Goal: Task Accomplishment & Management: Complete application form

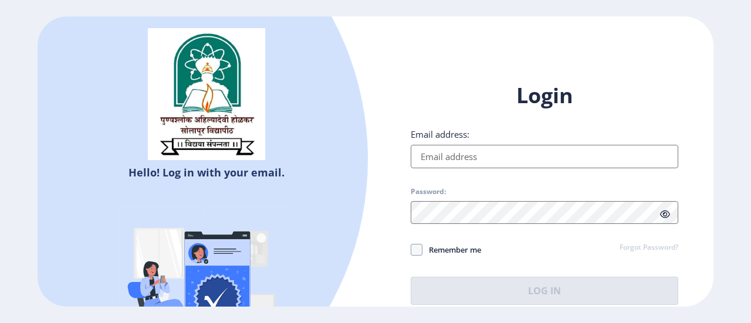
type input "[EMAIL_ADDRESS][DOMAIN_NAME]"
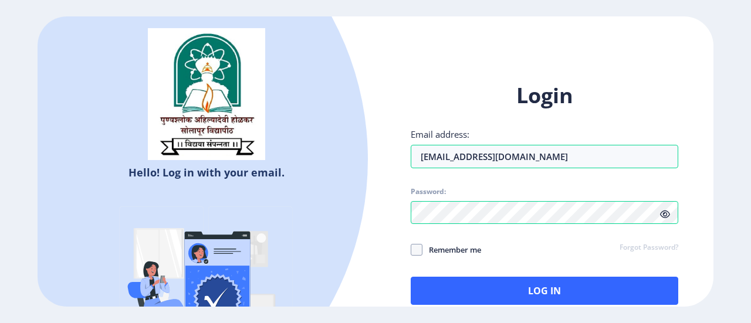
click at [665, 214] on icon at bounding box center [665, 214] width 10 height 9
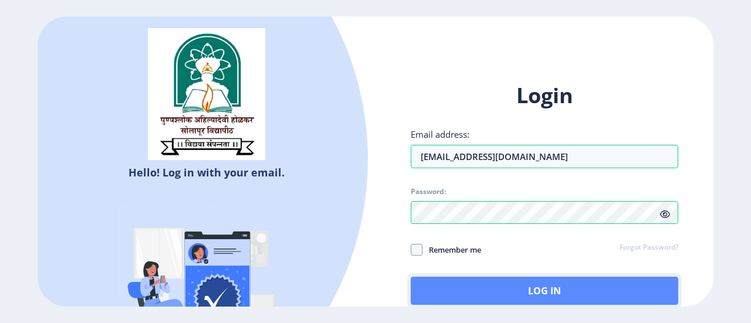
click at [504, 288] on button "Log In" at bounding box center [545, 291] width 268 height 28
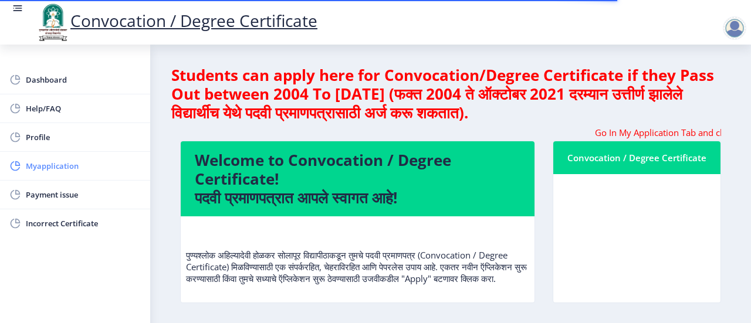
click at [58, 163] on span "Myapplication" at bounding box center [83, 166] width 115 height 14
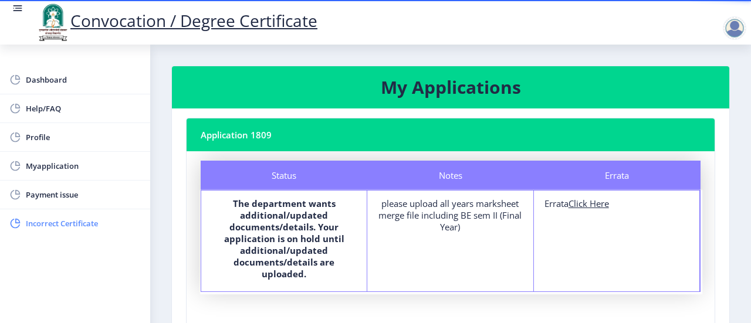
click at [70, 224] on span "Incorrect Certificate" at bounding box center [83, 224] width 115 height 14
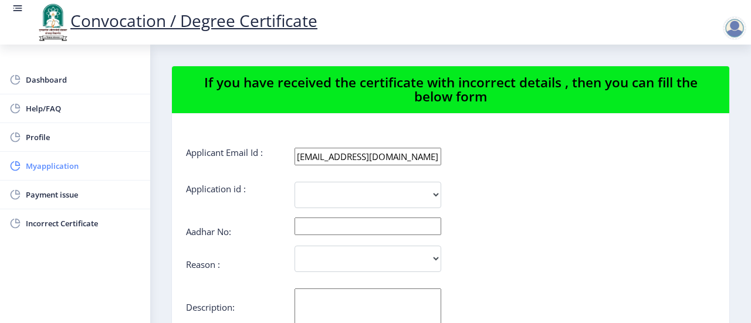
click at [50, 165] on span "Myapplication" at bounding box center [83, 166] width 115 height 14
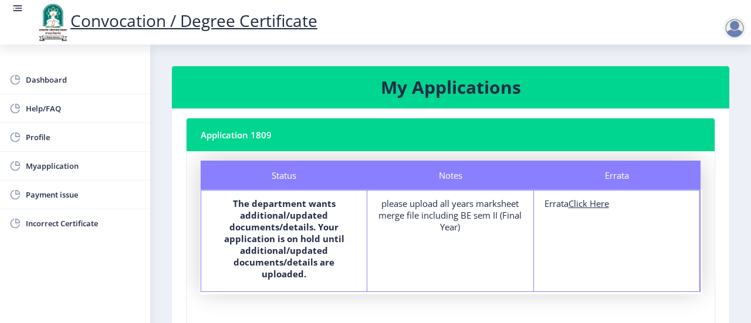
click at [259, 136] on nb-card-header "Application 1809" at bounding box center [451, 135] width 528 height 33
drag, startPoint x: 259, startPoint y: 136, endPoint x: 241, endPoint y: 145, distance: 19.7
click at [241, 145] on nb-card-header "Application 1809" at bounding box center [451, 135] width 528 height 33
click at [281, 192] on div "Status The department wants additional/updated documents/details. Your applicat…" at bounding box center [284, 241] width 166 height 101
click at [448, 208] on div "please upload all years marksheet merge file including BE sem II (Final Year)" at bounding box center [450, 215] width 144 height 35
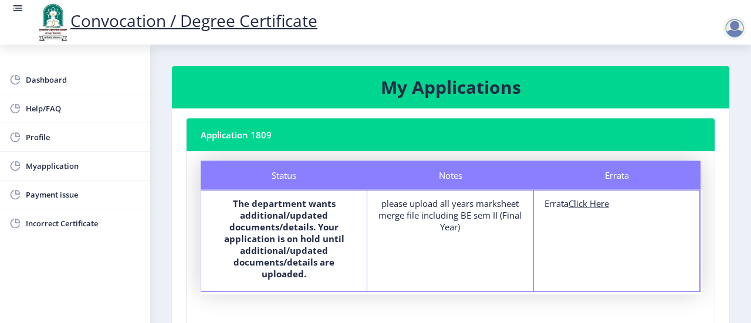
click at [590, 205] on u "Click Here" at bounding box center [589, 204] width 40 height 12
select select
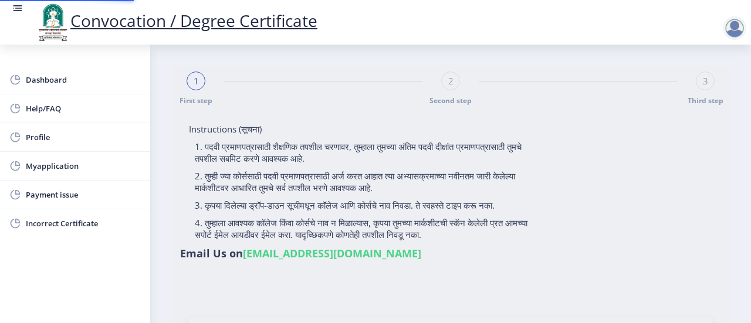
type input "[PERSON_NAME] [PERSON_NAME]"
type input "[PERSON_NAME]"
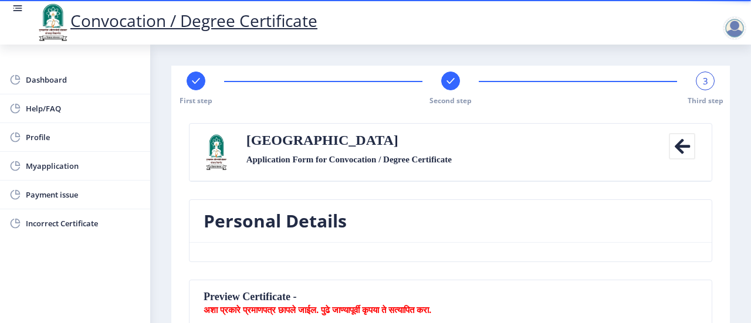
click at [680, 150] on icon at bounding box center [682, 146] width 26 height 26
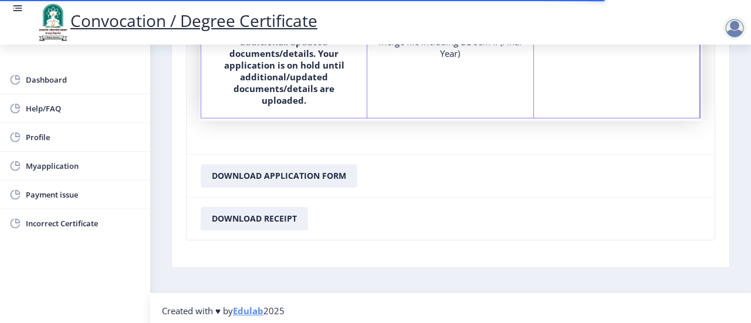
scroll to position [176, 0]
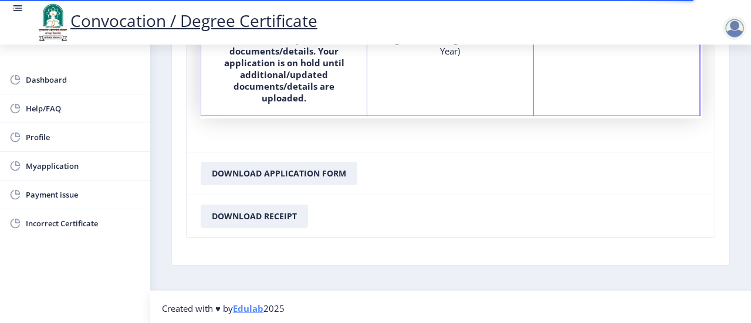
click at [731, 36] on div at bounding box center [734, 27] width 23 height 23
click at [524, 176] on nb-card-footer "Download Application Form" at bounding box center [451, 173] width 528 height 43
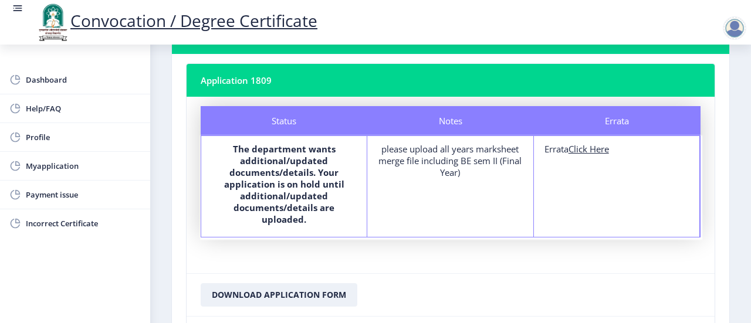
scroll to position [55, 0]
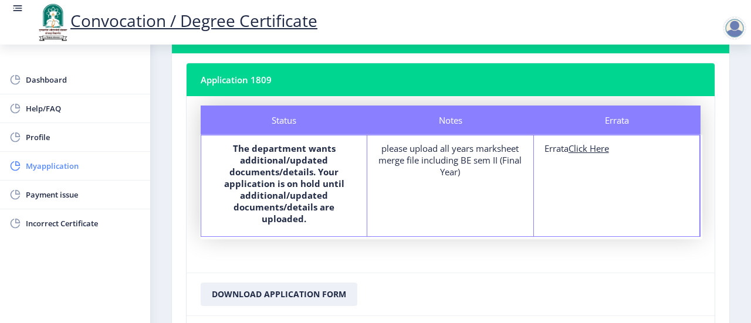
click at [55, 166] on span "Myapplication" at bounding box center [83, 166] width 115 height 14
click at [596, 149] on u "Click Here" at bounding box center [589, 149] width 40 height 12
select select
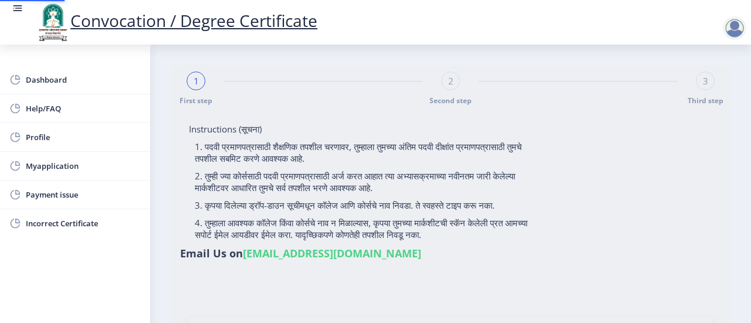
type input "[PERSON_NAME] [PERSON_NAME]"
type input "[PERSON_NAME]"
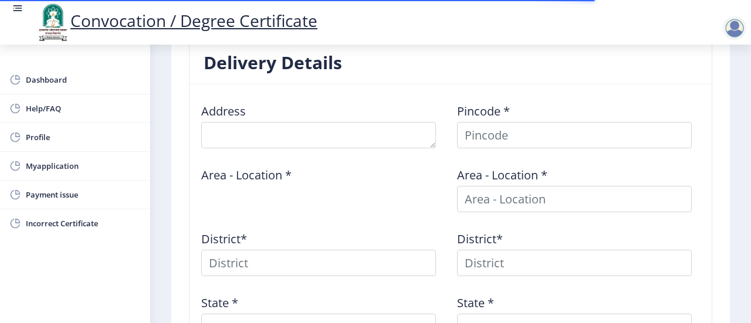
scroll to position [448, 0]
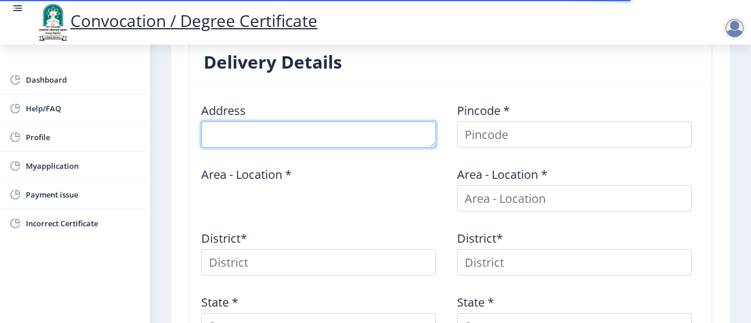
click at [372, 131] on textarea at bounding box center [318, 134] width 235 height 26
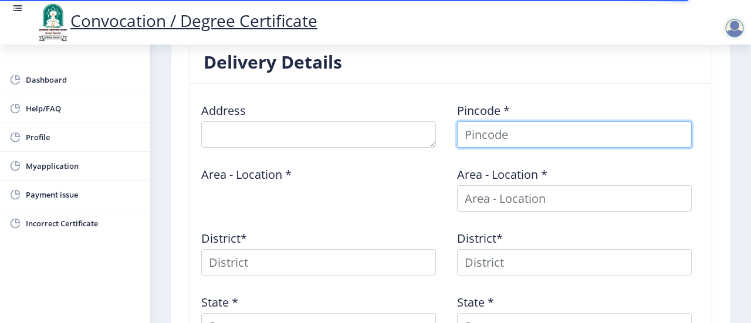
click at [525, 135] on input at bounding box center [574, 134] width 235 height 26
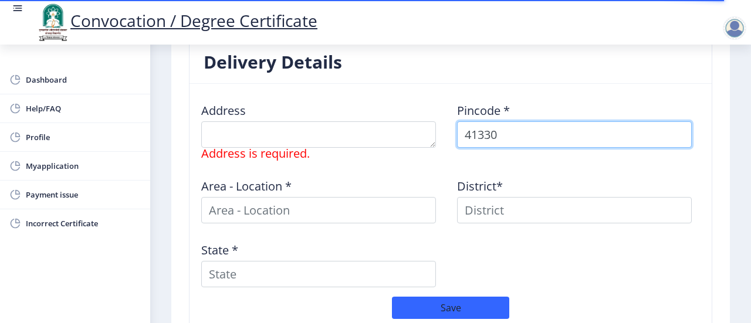
type input "413303"
select select
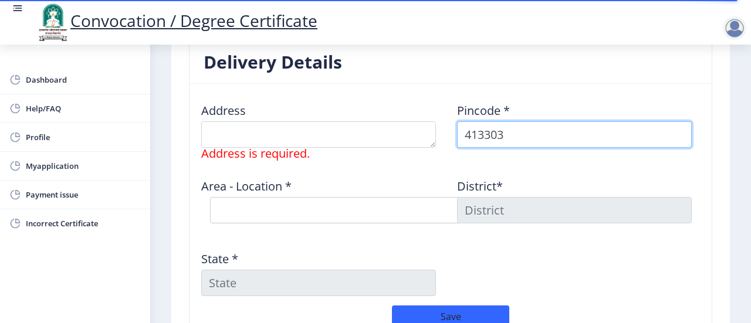
type input "413303"
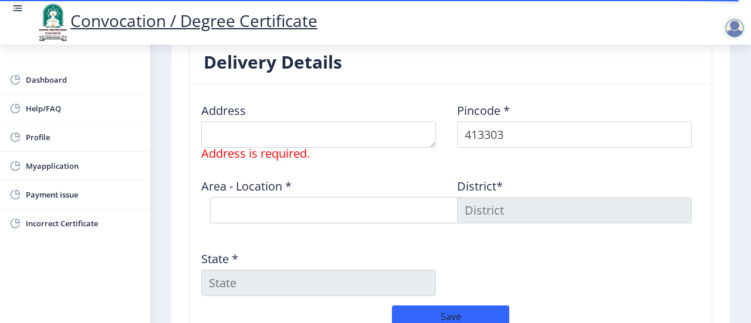
click at [369, 95] on div "Address Address is required." at bounding box center [323, 126] width 256 height 66
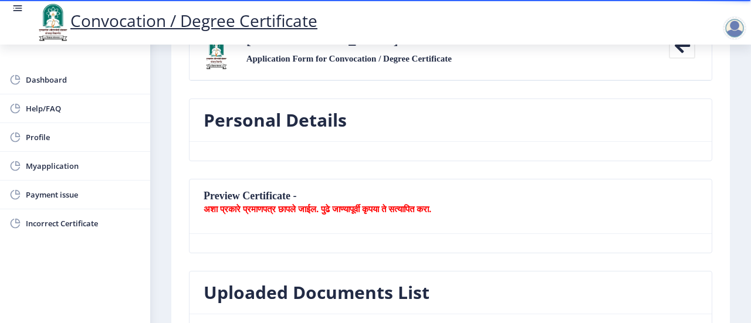
scroll to position [0, 0]
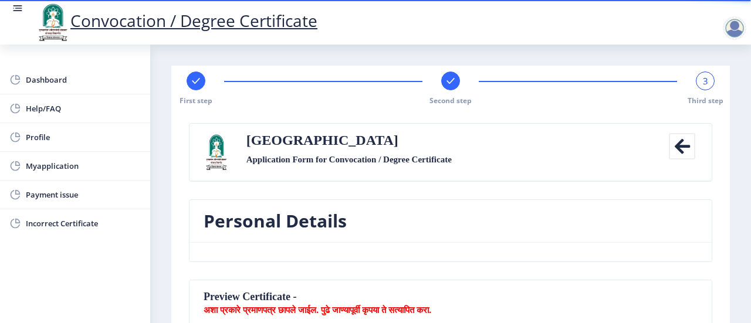
click at [197, 83] on rect at bounding box center [196, 81] width 12 height 12
select select "Regular"
select select "2019"
select select "May"
select select "FIRST CLASS WITH DISTINCTION"
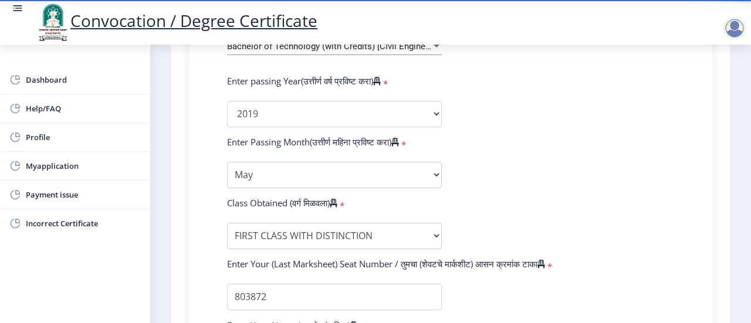
scroll to position [556, 0]
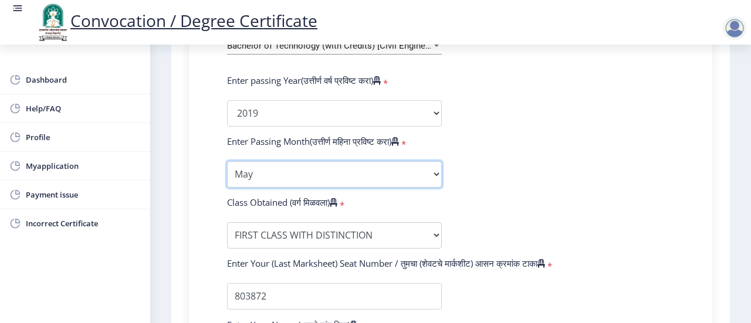
click at [433, 177] on select "Enter Passing Month March April May October November December" at bounding box center [334, 174] width 215 height 26
click at [227, 161] on select "Enter Passing Month March April May October November December" at bounding box center [334, 174] width 215 height 26
click at [486, 201] on form "Enter Your PRN Number (तुमचा पीआरएन (कायम नोंदणी क्रमांक) एंटर करा) * Student T…" at bounding box center [450, 122] width 465 height 622
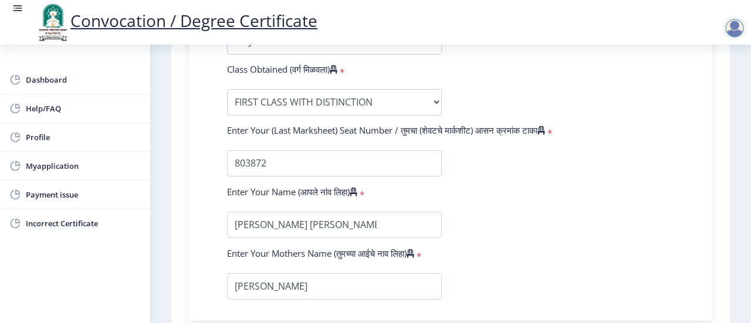
scroll to position [691, 0]
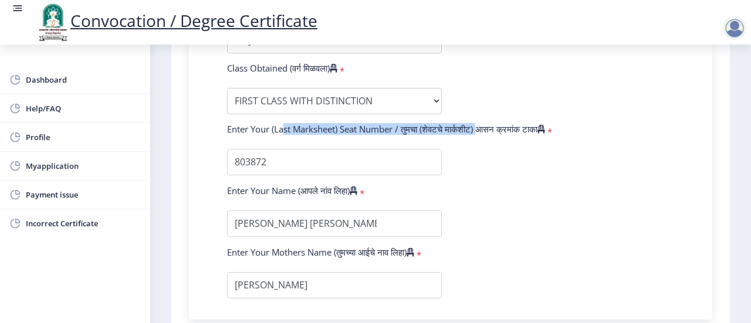
drag, startPoint x: 278, startPoint y: 127, endPoint x: 488, endPoint y: 127, distance: 210.7
click at [488, 127] on label "Enter Your (Last Marksheet) Seat Number / तुमचा (शेवटचे मार्कशीट) आसन क्रमांक ट…" at bounding box center [386, 129] width 318 height 12
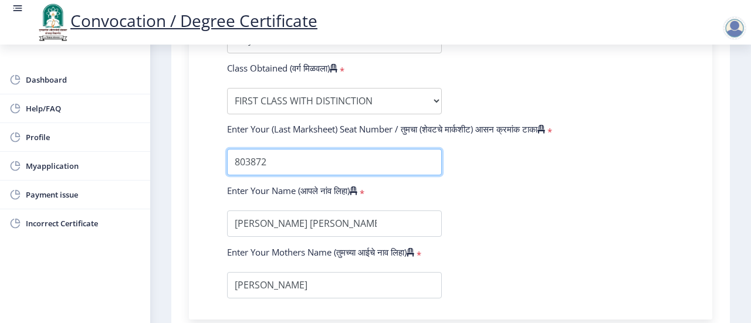
drag, startPoint x: 285, startPoint y: 161, endPoint x: 207, endPoint y: 173, distance: 79.5
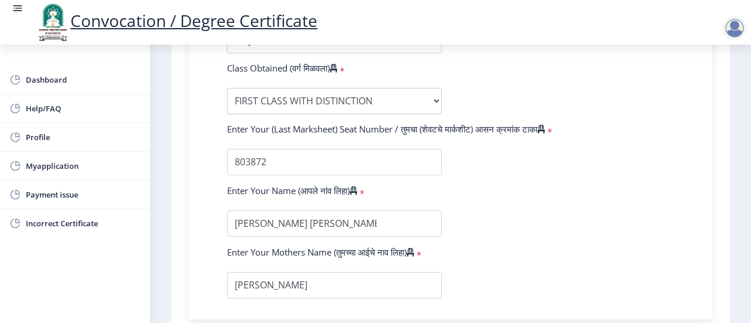
click at [435, 187] on div "Enter Your Name (आपले नांव लिहा) *" at bounding box center [334, 193] width 232 height 16
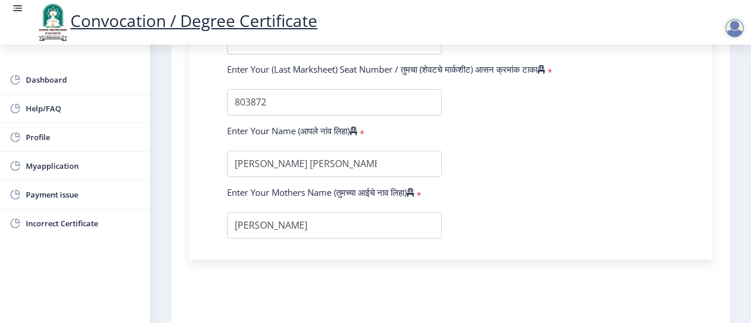
scroll to position [793, 0]
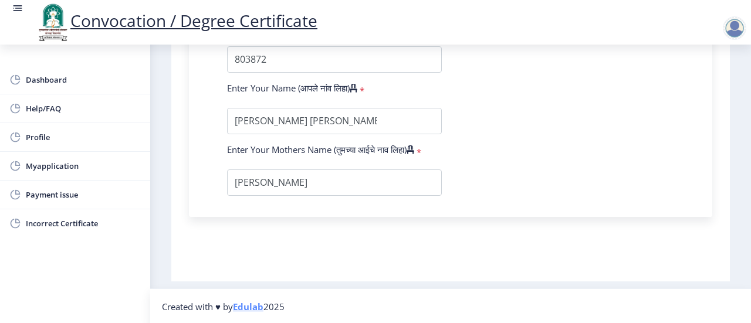
click at [387, 295] on nav "Created with ♥ by Edulab 2025" at bounding box center [450, 307] width 601 height 36
click at [307, 305] on ngx-footer "Created with ♥ by Edulab 2025" at bounding box center [450, 307] width 577 height 12
click at [173, 304] on span "Created with ♥ by Edulab 2025" at bounding box center [223, 307] width 123 height 12
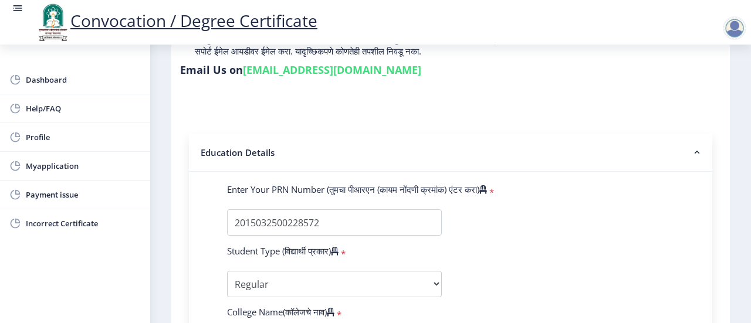
scroll to position [176, 0]
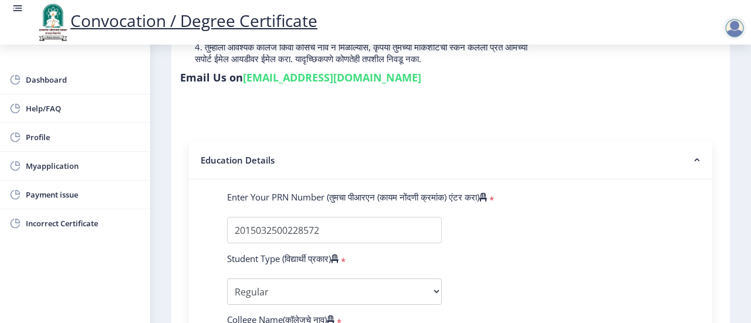
click at [685, 160] on nb-accordion-item-header "Education Details" at bounding box center [451, 160] width 524 height 38
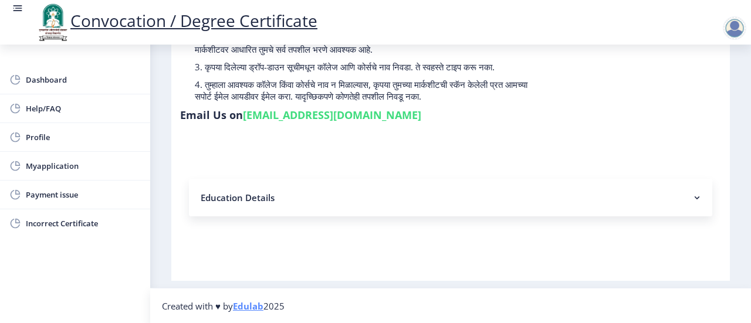
click at [691, 202] on rect at bounding box center [697, 198] width 12 height 12
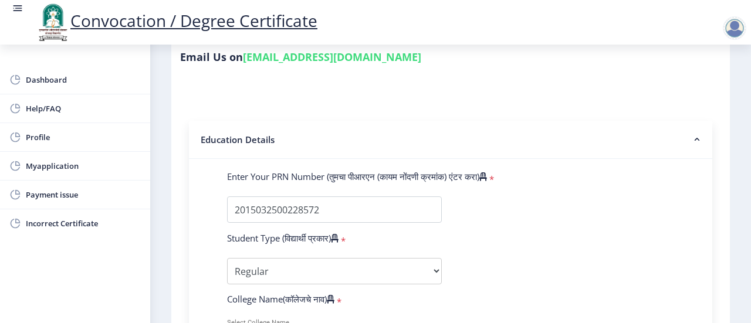
scroll to position [0, 0]
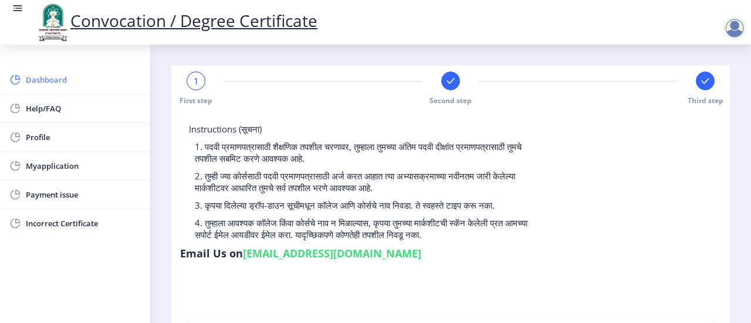
click at [45, 80] on span "Dashboard" at bounding box center [83, 80] width 115 height 14
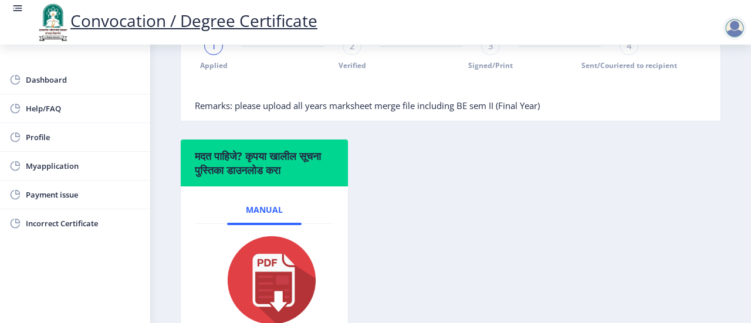
scroll to position [363, 0]
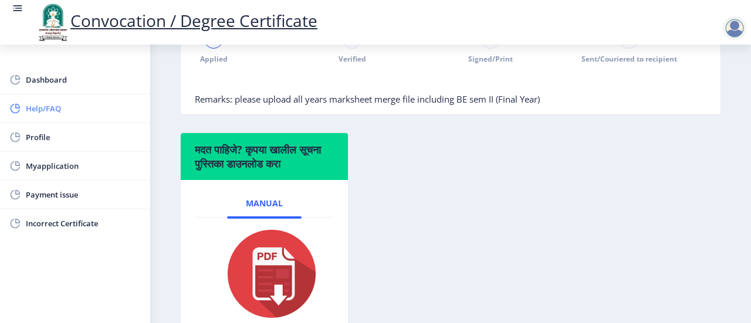
click at [39, 112] on span "Help/FAQ" at bounding box center [83, 109] width 115 height 14
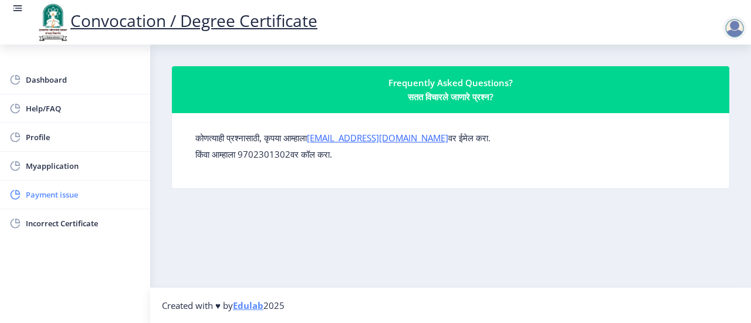
click at [43, 196] on span "Payment issue" at bounding box center [83, 195] width 115 height 14
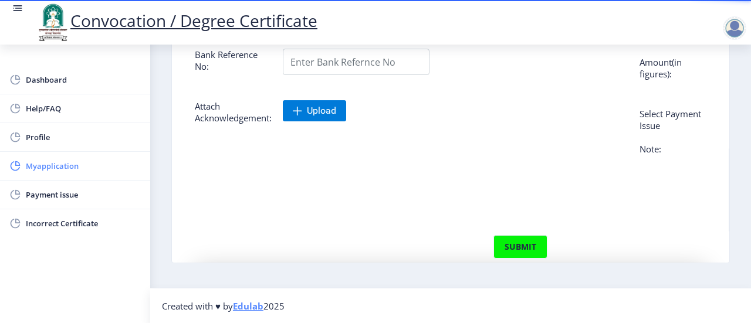
click at [60, 167] on span "Myapplication" at bounding box center [83, 166] width 115 height 14
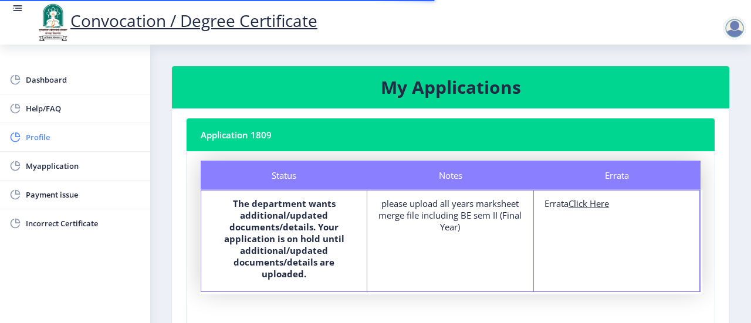
click at [34, 136] on span "Profile" at bounding box center [83, 137] width 115 height 14
select select
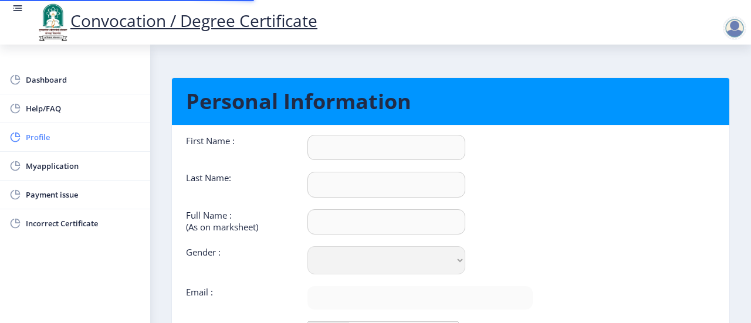
type input "HEMANT"
type input "RANADIVE"
type input "[PERSON_NAME] [PERSON_NAME]"
select select "Male"
type input "[EMAIL_ADDRESS][DOMAIN_NAME]"
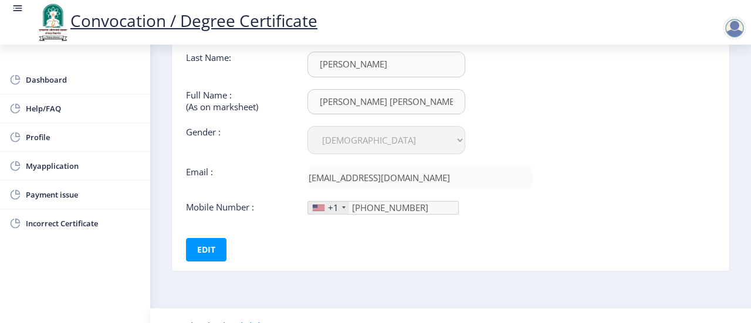
scroll to position [138, 0]
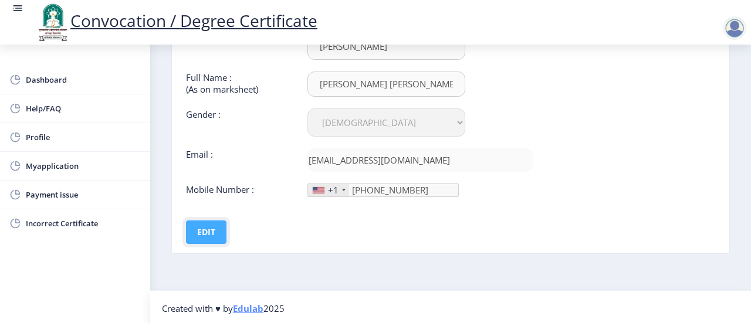
click at [212, 227] on button "Edit" at bounding box center [206, 232] width 40 height 23
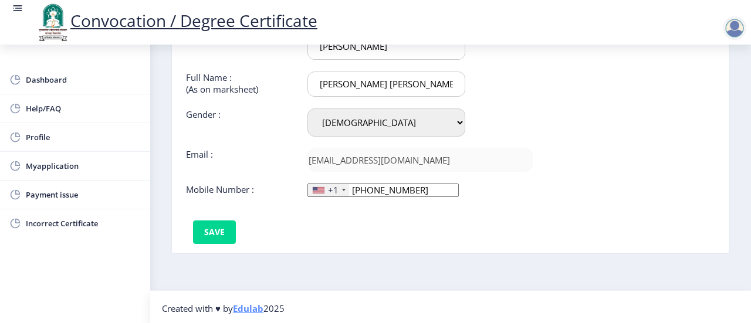
click at [342, 189] on div at bounding box center [344, 190] width 4 height 2
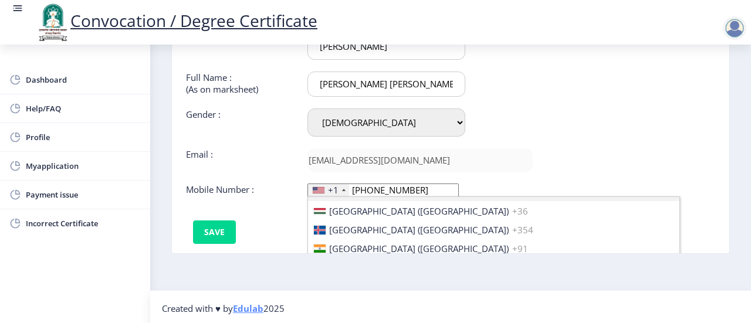
scroll to position [1824, 0]
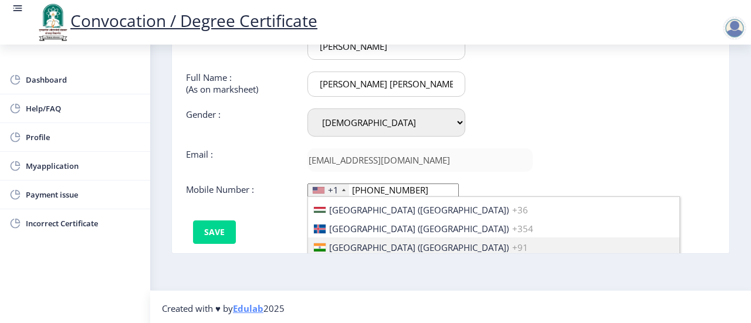
click at [356, 242] on span "India (भारत)" at bounding box center [419, 248] width 180 height 12
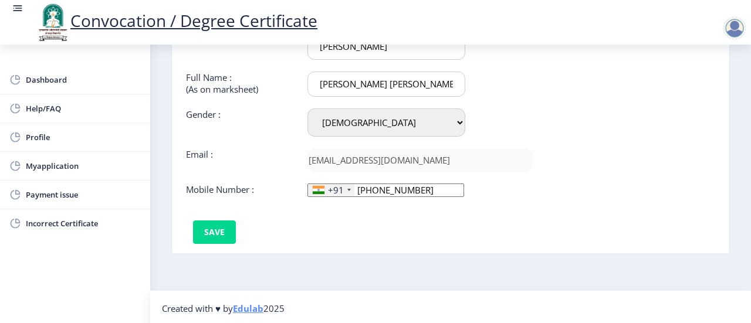
click at [420, 191] on input "705-705-27" at bounding box center [386, 190] width 157 height 13
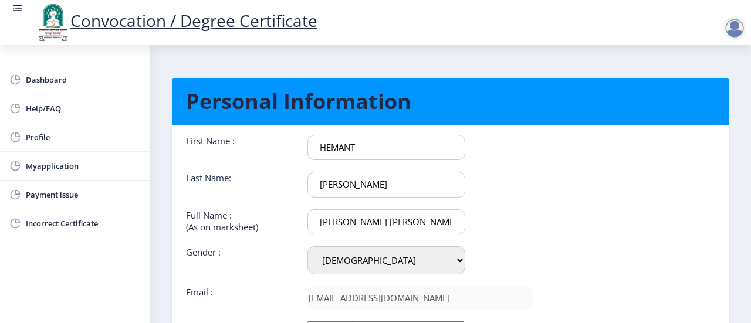
scroll to position [138, 0]
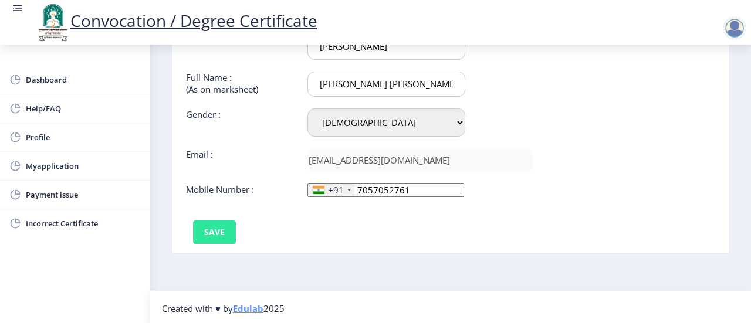
type input "7057052761"
click at [217, 235] on button "Save" at bounding box center [214, 232] width 43 height 23
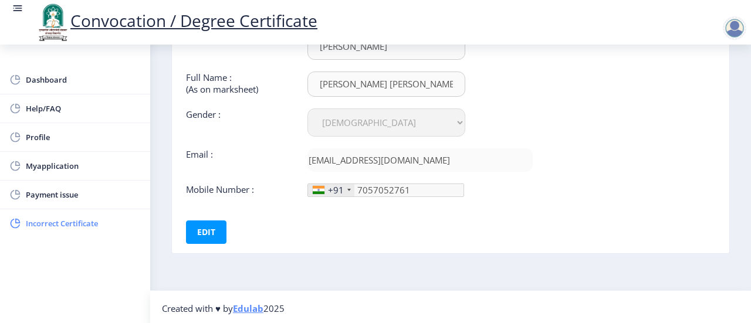
click at [61, 222] on span "Incorrect Certificate" at bounding box center [83, 224] width 115 height 14
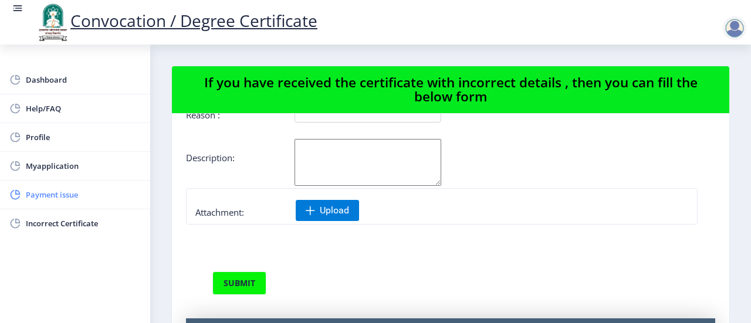
click at [45, 194] on span "Payment issue" at bounding box center [83, 195] width 115 height 14
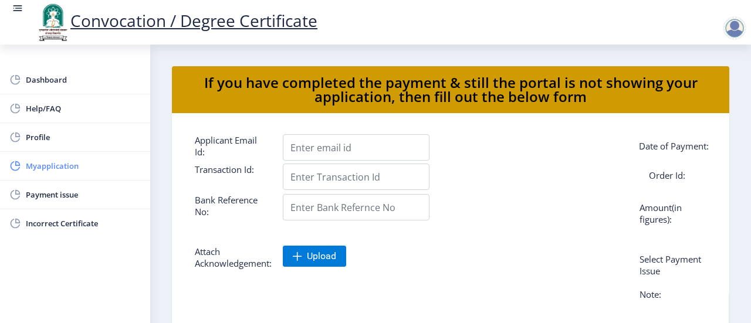
click at [70, 166] on span "Myapplication" at bounding box center [83, 166] width 115 height 14
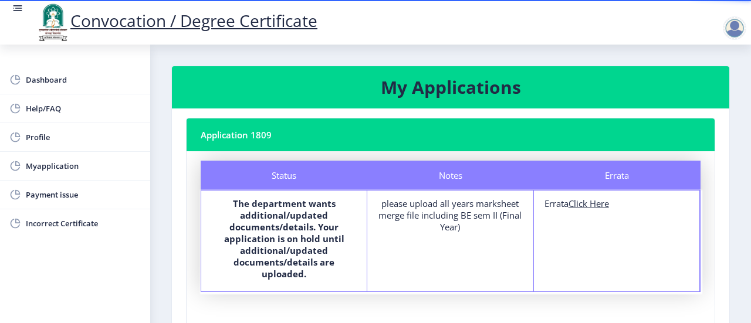
click at [440, 214] on div "please upload all years marksheet merge file including BE sem II (Final Year)" at bounding box center [450, 215] width 144 height 35
click at [440, 233] on div "Notes please upload all years marksheet merge file including BE sem II (Final Y…" at bounding box center [450, 241] width 166 height 101
click at [460, 221] on div "please upload all years marksheet merge file including BE sem II (Final Year)" at bounding box center [450, 215] width 144 height 35
click at [423, 206] on div "please upload all years marksheet merge file including BE sem II (Final Year)" at bounding box center [450, 215] width 144 height 35
click at [470, 217] on div "please upload all years marksheet merge file including BE sem II (Final Year)" at bounding box center [450, 215] width 144 height 35
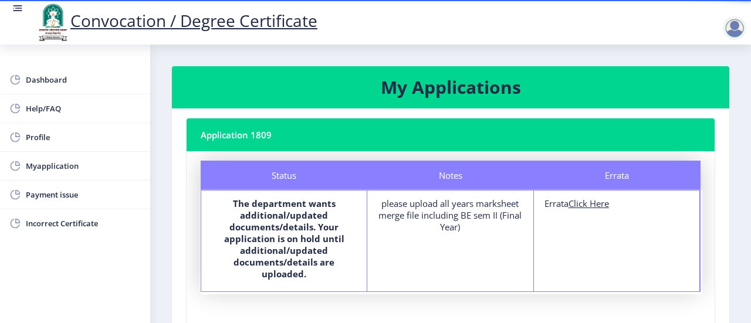
click at [494, 214] on div "please upload all years marksheet merge file including BE sem II (Final Year)" at bounding box center [450, 215] width 144 height 35
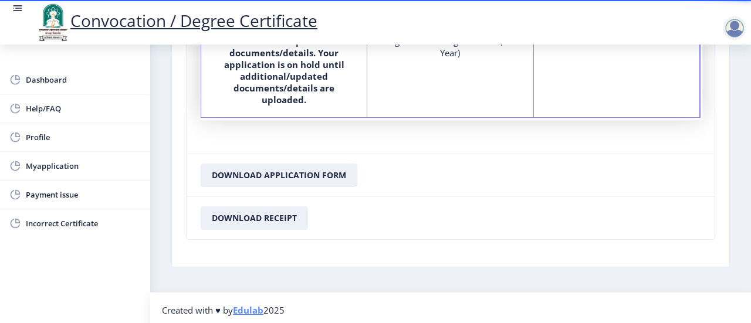
scroll to position [176, 0]
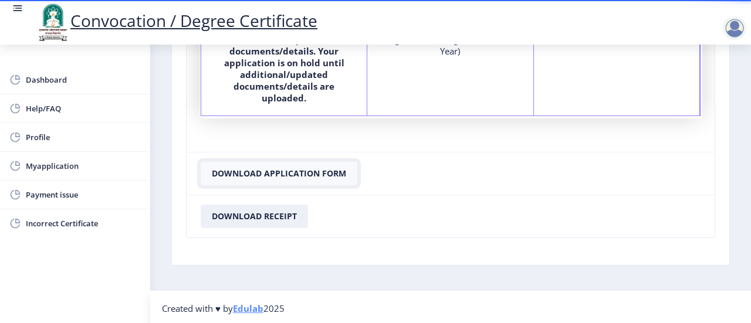
click at [281, 175] on button "Download Application Form" at bounding box center [279, 173] width 157 height 23
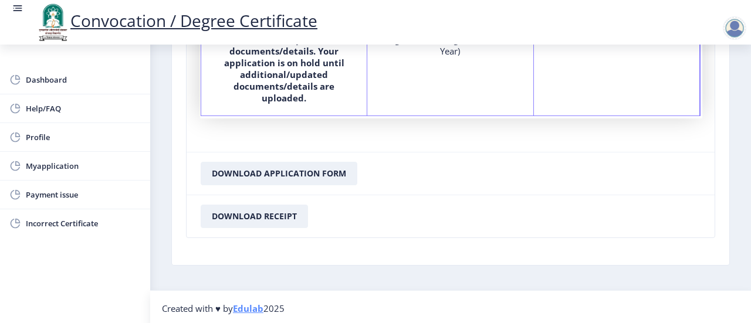
click at [467, 158] on nb-card-footer "Download Application Form" at bounding box center [451, 173] width 528 height 43
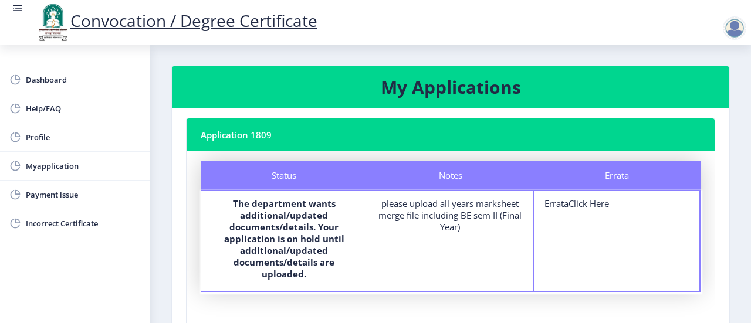
click at [263, 138] on nb-card-header "Application 1809" at bounding box center [451, 135] width 528 height 33
click at [40, 104] on span "Help/FAQ" at bounding box center [83, 109] width 115 height 14
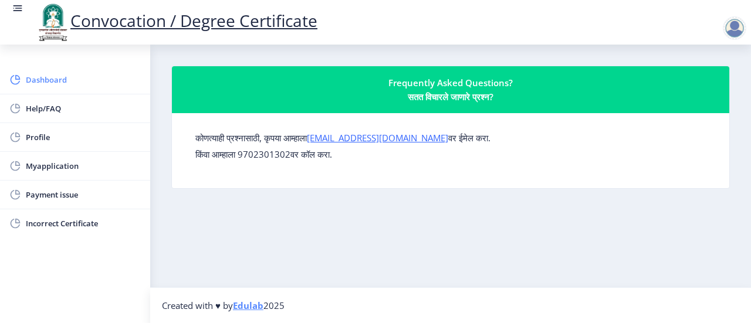
click at [62, 83] on span "Dashboard" at bounding box center [83, 80] width 115 height 14
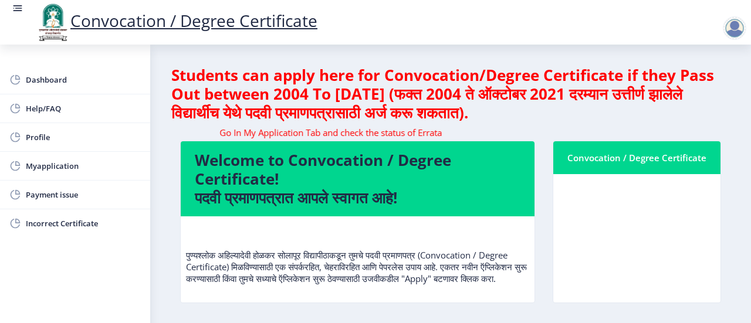
click at [627, 172] on nb-card-header "Convocation / Degree Certificate" at bounding box center [636, 157] width 167 height 33
click at [649, 161] on div "Convocation / Degree Certificate" at bounding box center [637, 158] width 139 height 14
click at [637, 213] on nb-card-body at bounding box center [636, 238] width 167 height 129
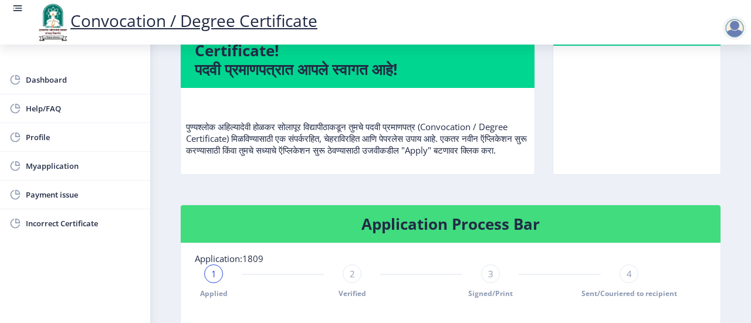
scroll to position [129, 0]
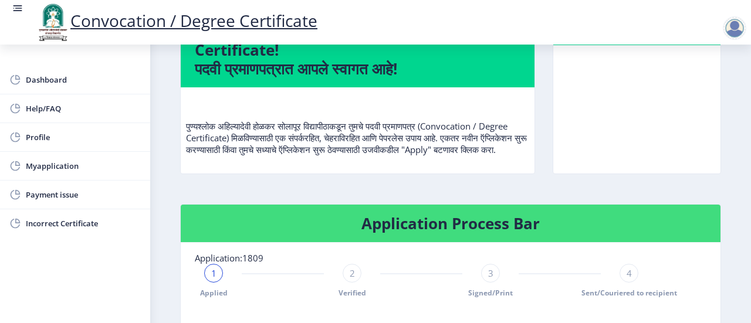
drag, startPoint x: 276, startPoint y: 123, endPoint x: 512, endPoint y: 166, distance: 239.2
click at [512, 156] on p "पुण्यश्लोक अहिल्यादेवी होळकर सोलापूर विद्यापीठाकडून तुमचे पदवी प्रमाणपत्र (Conv…" at bounding box center [357, 126] width 343 height 59
click at [445, 165] on div "पुण्यश्लोक अहिल्यादेवी होळकर सोलापूर विद्यापीठाकडून तुमचे पदवी प्रमाणपत्र (Conv…" at bounding box center [357, 131] width 343 height 68
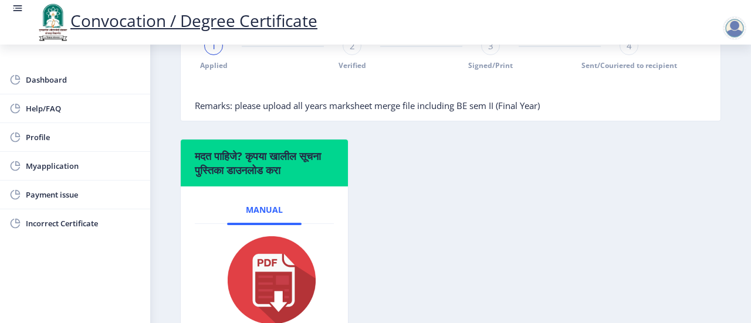
scroll to position [357, 0]
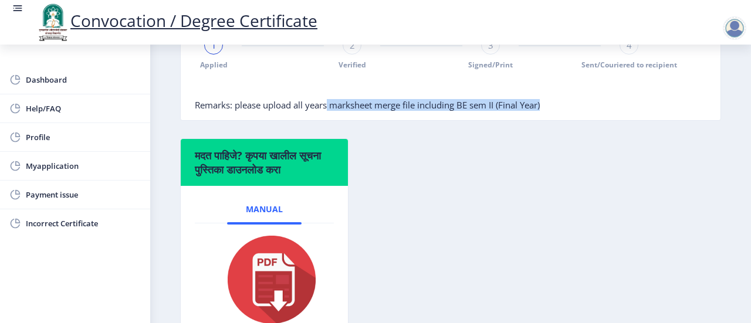
drag, startPoint x: 329, startPoint y: 118, endPoint x: 549, endPoint y: 119, distance: 220.7
click at [549, 119] on nb-card-body "Application:1809 1 Applied 2 Verified 3 Signed/Print 4 Sent/Couriered to recipi…" at bounding box center [451, 68] width 540 height 106
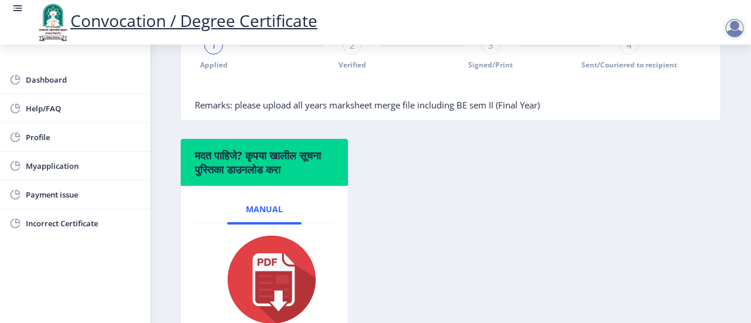
click at [475, 198] on div "मदत पाहिजे? कृपया खालील सूचना पुस्तिका डाउनलोड करा Manual" at bounding box center [450, 251] width 559 height 225
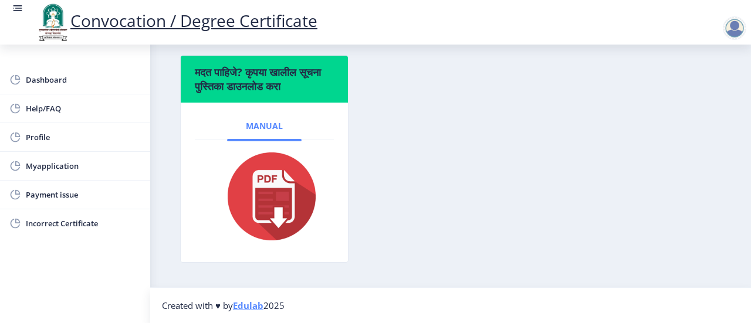
click at [264, 131] on span "Manual" at bounding box center [264, 125] width 37 height 9
click at [278, 202] on img at bounding box center [264, 197] width 109 height 94
click at [280, 228] on img at bounding box center [264, 197] width 109 height 94
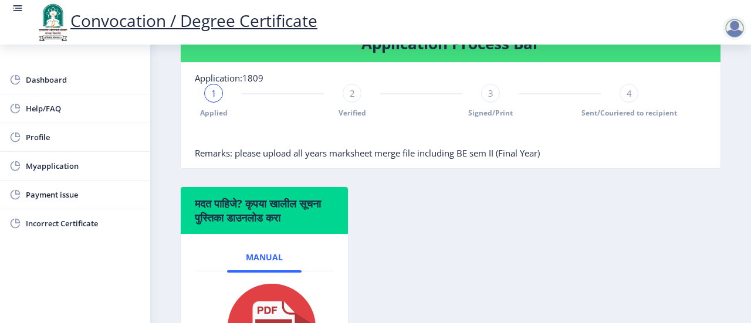
scroll to position [311, 0]
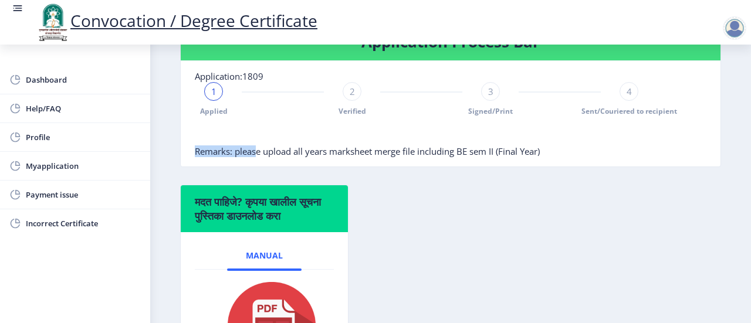
drag, startPoint x: 258, startPoint y: 162, endPoint x: 546, endPoint y: 155, distance: 288.2
click at [546, 155] on nb-card-body "Application:1809 1 Applied 2 Verified 3 Signed/Print 4 Sent/Couriered to recipi…" at bounding box center [451, 114] width 540 height 106
click at [577, 167] on nb-card-body "Application:1809 1 Applied 2 Verified 3 Signed/Print 4 Sent/Couriered to recipi…" at bounding box center [451, 114] width 540 height 106
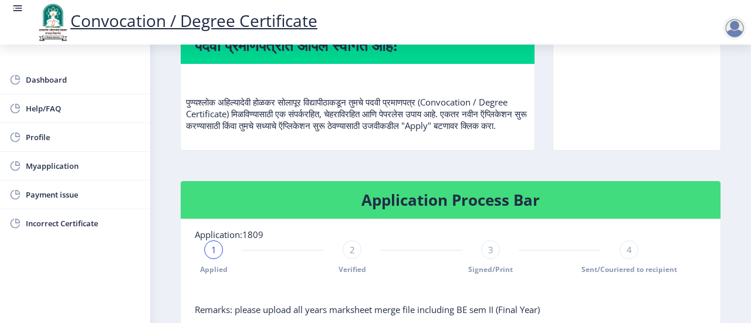
scroll to position [0, 0]
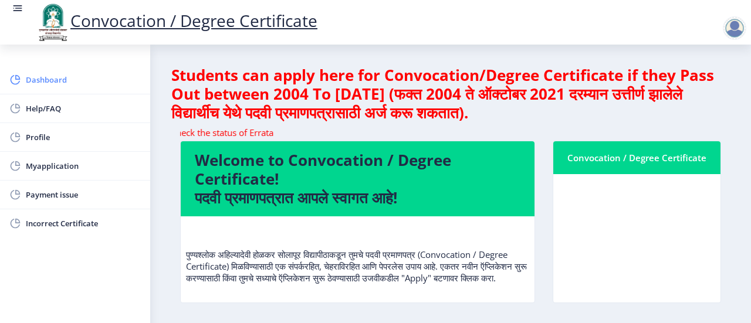
click at [46, 85] on span "Dashboard" at bounding box center [83, 80] width 115 height 14
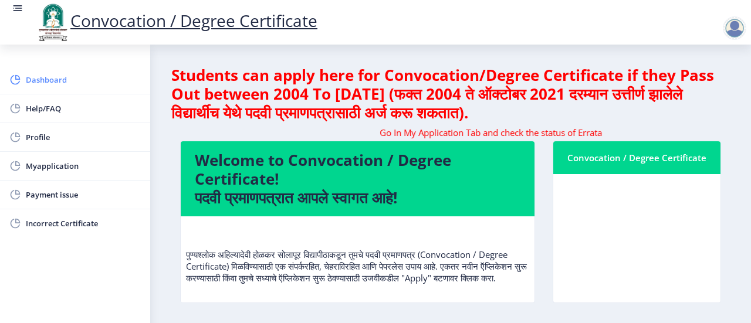
click at [49, 80] on span "Dashboard" at bounding box center [83, 80] width 115 height 14
click at [49, 103] on span "Help/FAQ" at bounding box center [83, 109] width 115 height 14
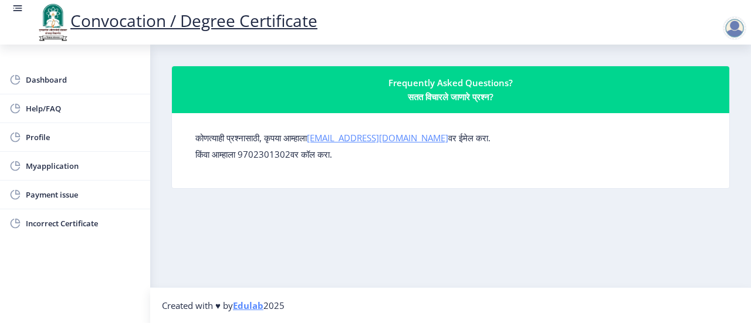
click at [358, 137] on link "[EMAIL_ADDRESS][DOMAIN_NAME]" at bounding box center [377, 138] width 141 height 12
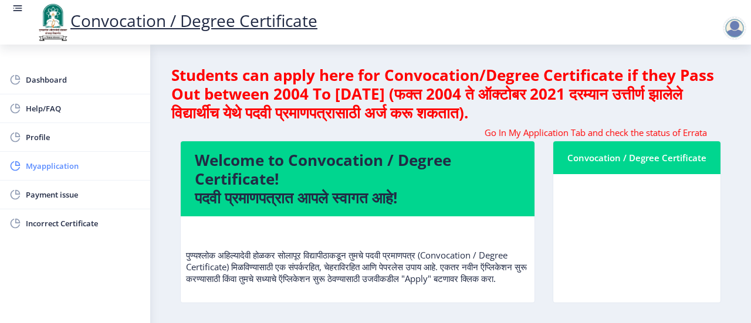
click at [53, 166] on span "Myapplication" at bounding box center [83, 166] width 115 height 14
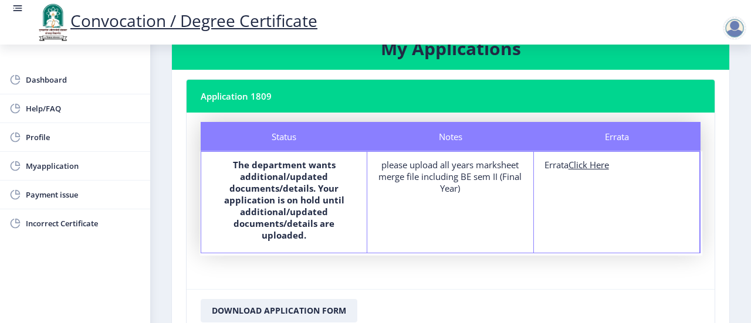
scroll to position [50, 0]
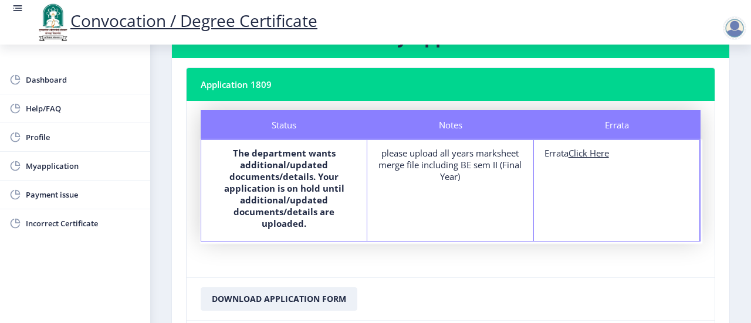
click at [590, 153] on u "Click Here" at bounding box center [589, 153] width 40 height 12
select select
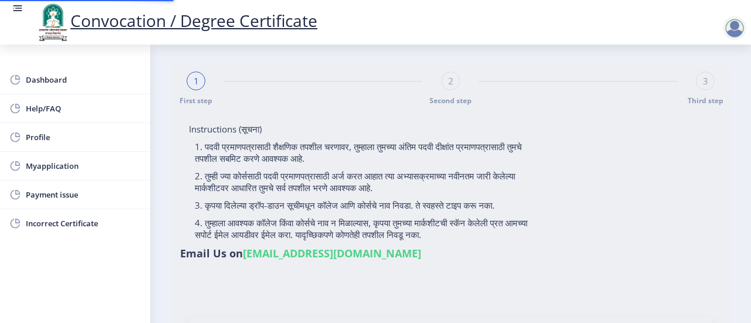
type input "[PERSON_NAME] [PERSON_NAME]"
type input "[PERSON_NAME]"
type input "2015032500228572"
select select "Regular"
select select "2019"
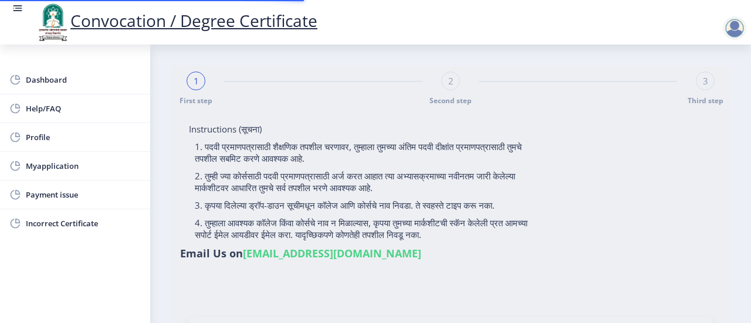
select select "May"
select select "FIRST CLASS WITH DISTINCTION"
type input "803872"
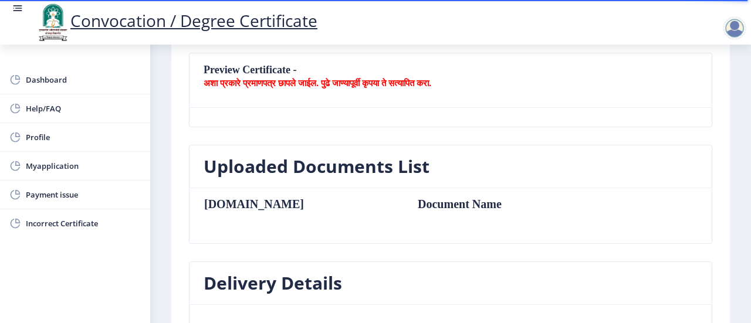
scroll to position [244, 0]
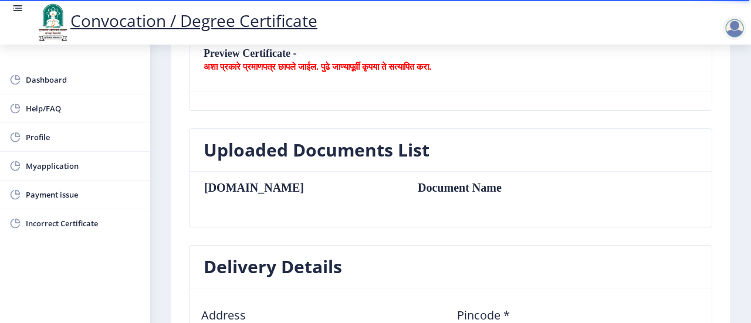
click at [365, 193] on table "[DOMAIN_NAME] Document Name" at bounding box center [402, 199] width 396 height 36
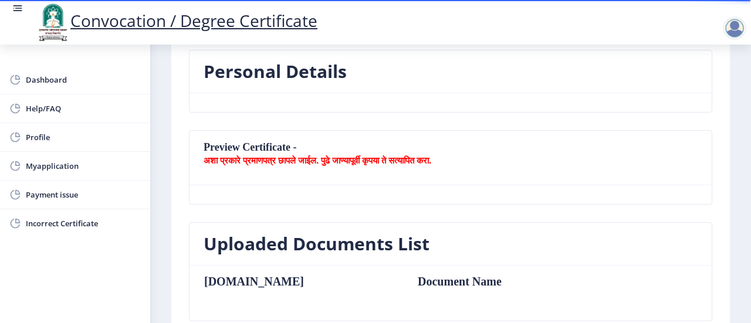
scroll to position [152, 0]
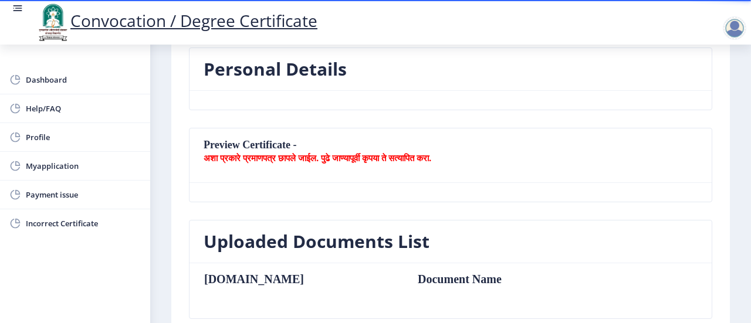
click at [308, 157] on b "अशा प्रकारे प्रमाणपत्र छापले जाईल. पुढे जाण्यापूर्वी कृपया ते सत्यापित करा." at bounding box center [318, 158] width 228 height 12
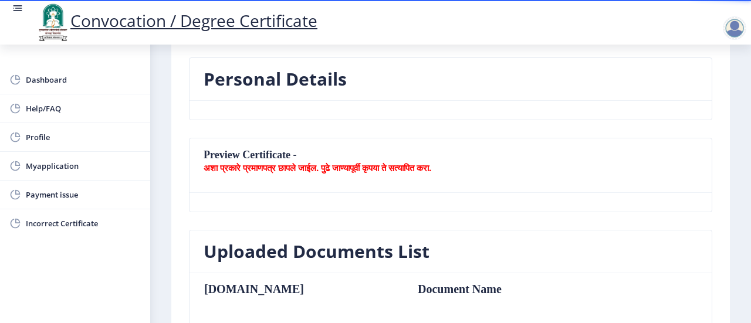
scroll to position [141, 0]
click at [342, 172] on b "अशा प्रकारे प्रमाणपत्र छापले जाईल. पुढे जाण्यापूर्वी कृपया ते सत्यापित करा." at bounding box center [318, 169] width 228 height 12
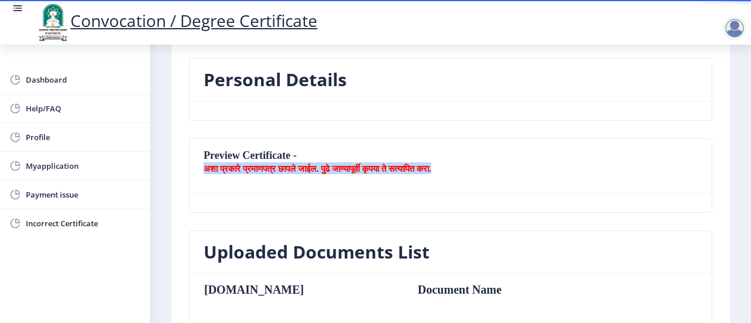
click at [342, 172] on b "अशा प्रकारे प्रमाणपत्र छापले जाईल. पुढे जाण्यापूर्वी कृपया ते सत्यापित करा." at bounding box center [318, 169] width 228 height 12
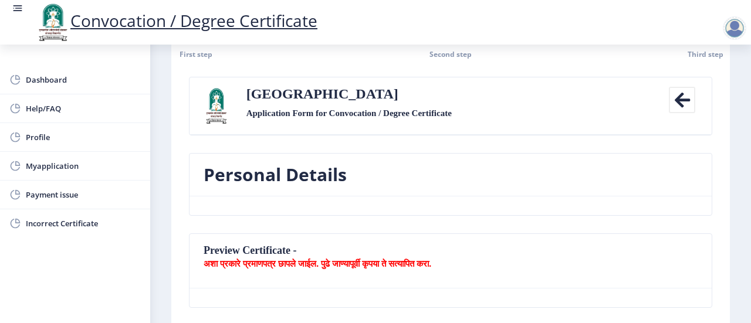
scroll to position [0, 0]
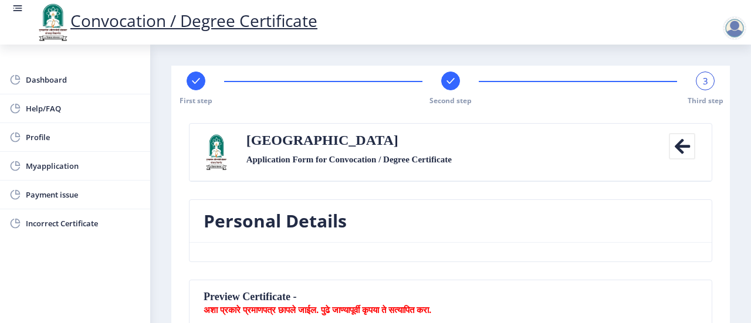
click at [674, 143] on icon at bounding box center [682, 146] width 26 height 26
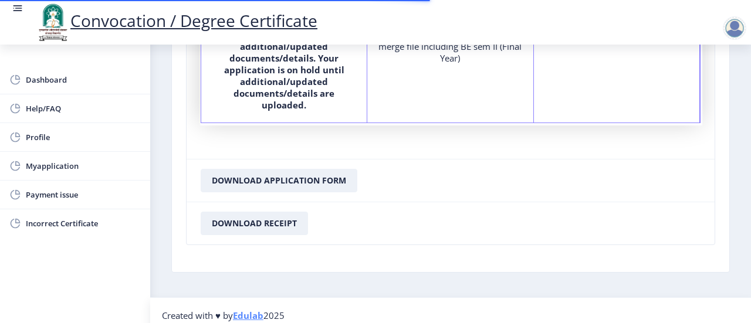
scroll to position [176, 0]
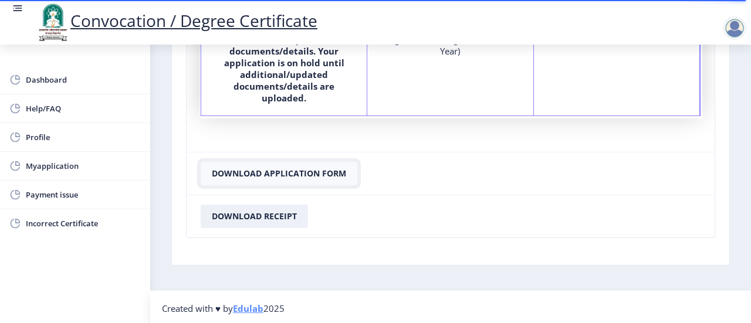
click at [286, 173] on button "Download Application Form" at bounding box center [279, 173] width 157 height 23
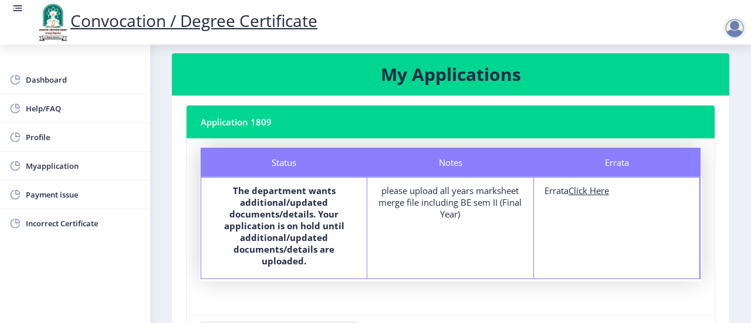
scroll to position [23, 0]
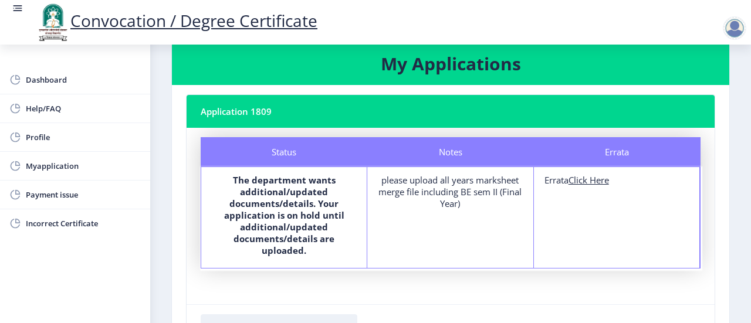
click at [582, 182] on u "Click Here" at bounding box center [589, 180] width 40 height 12
select select
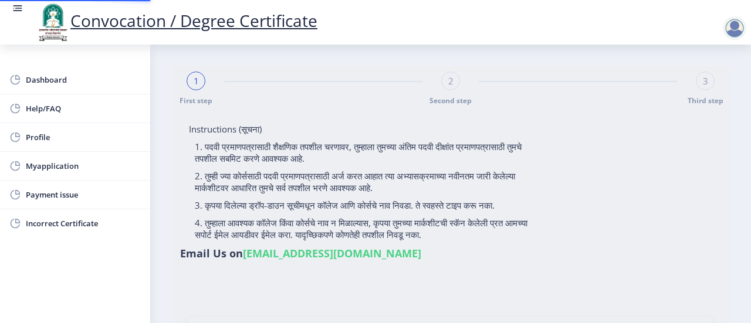
type input "[PERSON_NAME] [PERSON_NAME]"
type input "[PERSON_NAME]"
type input "2015032500228572"
select select "Regular"
select select "2019"
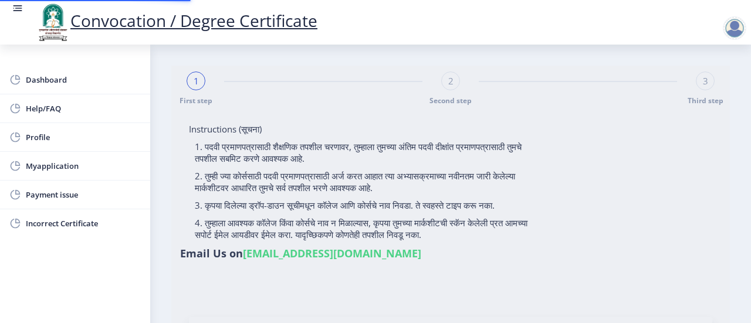
select select "May"
select select "FIRST CLASS WITH DISTINCTION"
type input "803872"
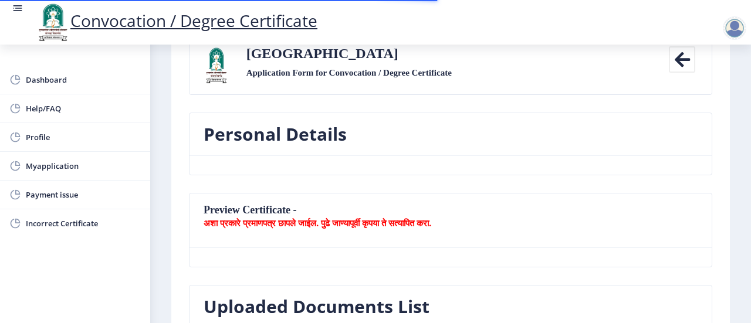
scroll to position [89, 0]
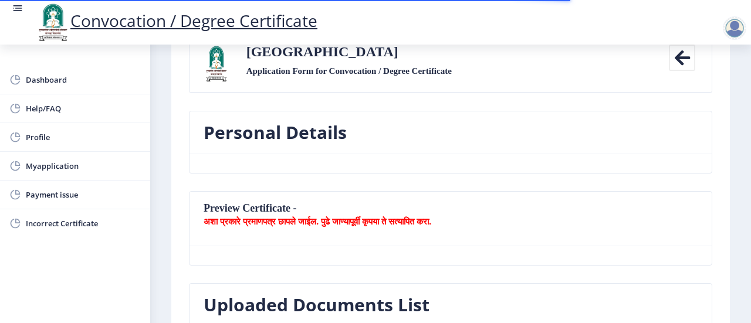
click at [342, 141] on h3 "Personal Details" at bounding box center [275, 132] width 143 height 23
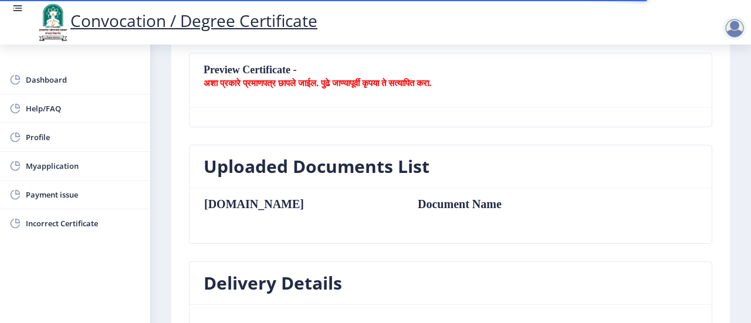
scroll to position [199, 0]
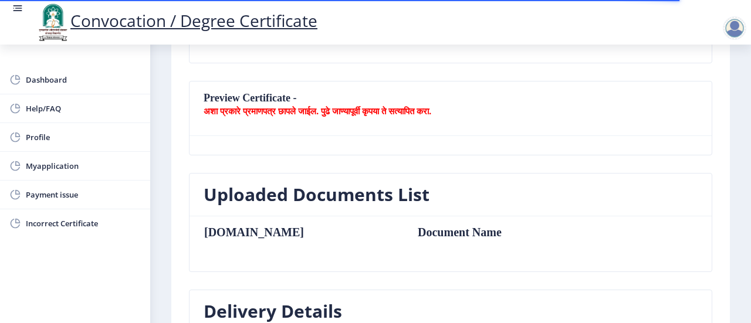
click at [363, 119] on nb-card-header "Preview Certificate - अशा प्रकारे प्रमाणपत्र छापले जाईल. पुढे जाण्यापूर्वी कृपय…" at bounding box center [451, 109] width 522 height 55
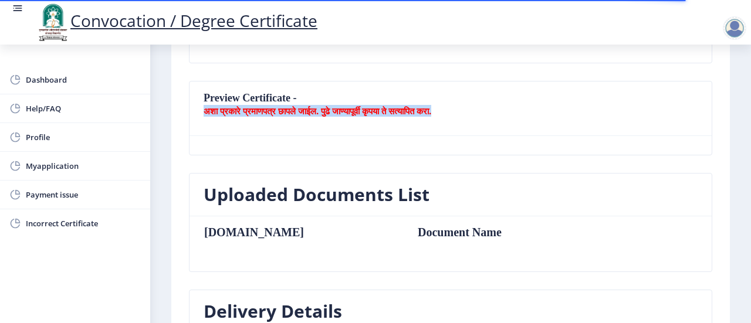
click at [363, 119] on nb-card-header "Preview Certificate - अशा प्रकारे प्रमाणपत्र छापले जाईल. पुढे जाण्यापूर्वी कृपय…" at bounding box center [451, 109] width 522 height 55
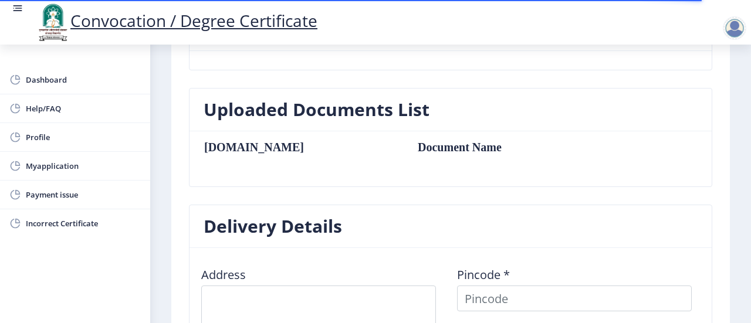
scroll to position [285, 0]
click at [347, 126] on nb-card-header "Uploaded Documents List" at bounding box center [451, 109] width 522 height 43
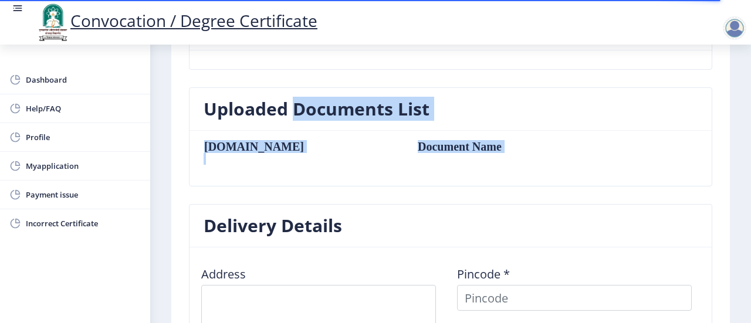
drag, startPoint x: 347, startPoint y: 126, endPoint x: 323, endPoint y: 151, distance: 34.9
click at [323, 151] on nb-card "Uploaded Documents List [DOMAIN_NAME] Document Name" at bounding box center [451, 136] width 524 height 99
click at [323, 151] on table "[DOMAIN_NAME] Document Name" at bounding box center [402, 158] width 396 height 36
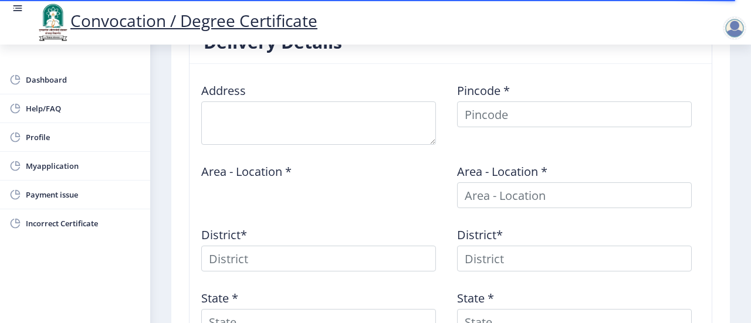
scroll to position [469, 0]
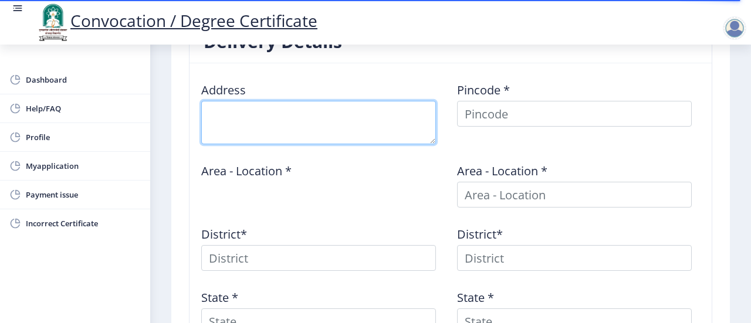
click at [268, 105] on textarea at bounding box center [318, 122] width 235 height 43
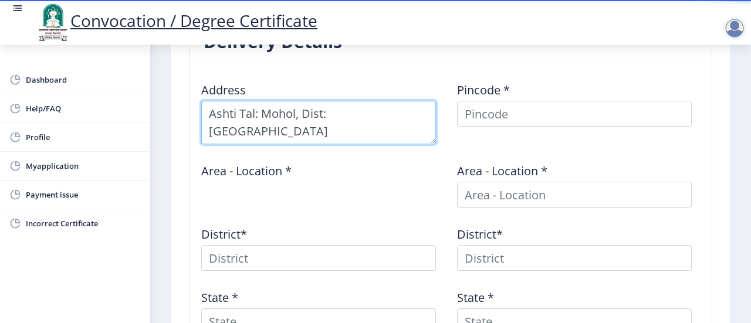
type textarea "Ashti Tal: Mohol, Dist: [GEOGRAPHIC_DATA]"
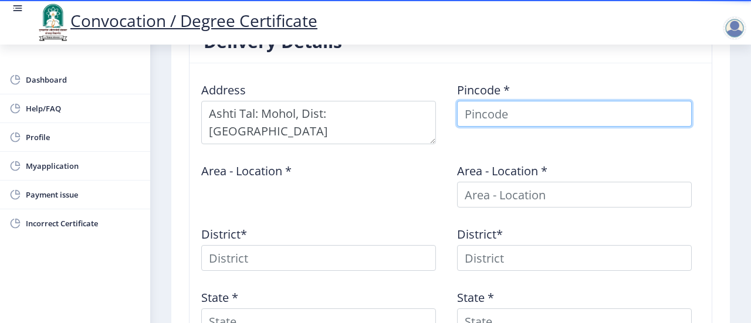
click at [502, 110] on input at bounding box center [574, 114] width 235 height 26
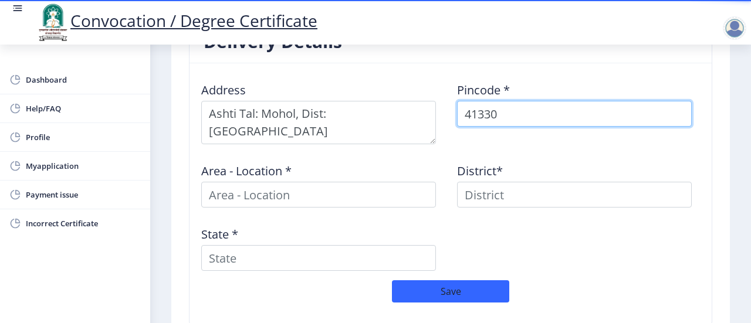
type input "413303"
select select
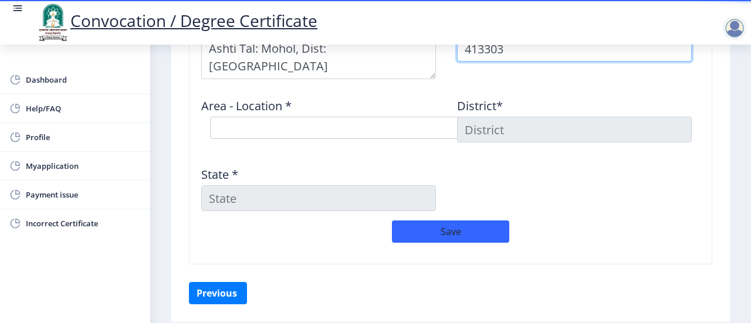
scroll to position [535, 0]
type input "413303"
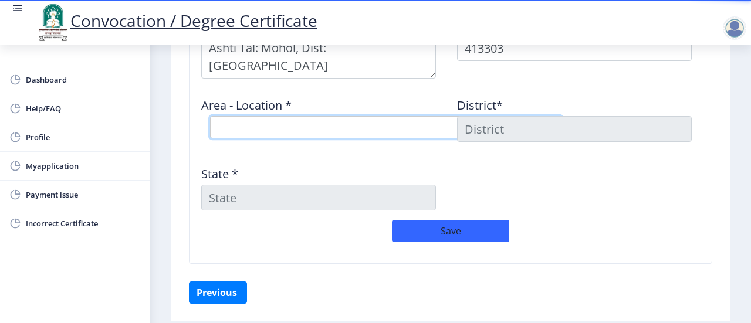
click at [275, 124] on select "Select Area Location Ashti S.O ([GEOGRAPHIC_DATA])" at bounding box center [386, 127] width 352 height 22
select select "1: Object"
click at [210, 116] on select "Select Area Location Ashti S.O ([GEOGRAPHIC_DATA])" at bounding box center [386, 127] width 352 height 22
type input "SOLAPUR"
type input "[GEOGRAPHIC_DATA]"
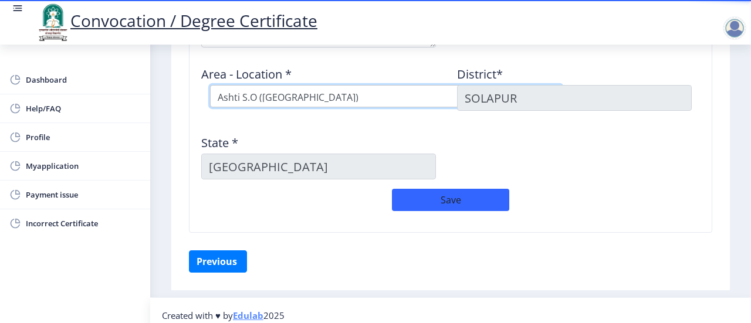
scroll to position [566, 0]
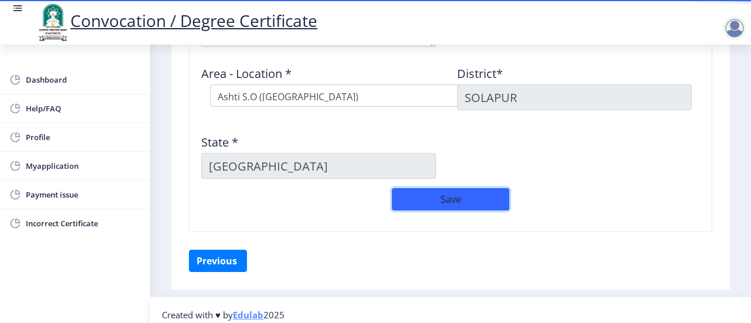
click at [443, 195] on button "Save" at bounding box center [450, 199] width 117 height 22
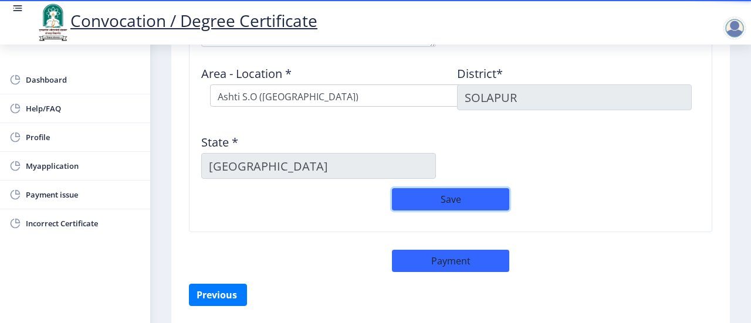
scroll to position [604, 0]
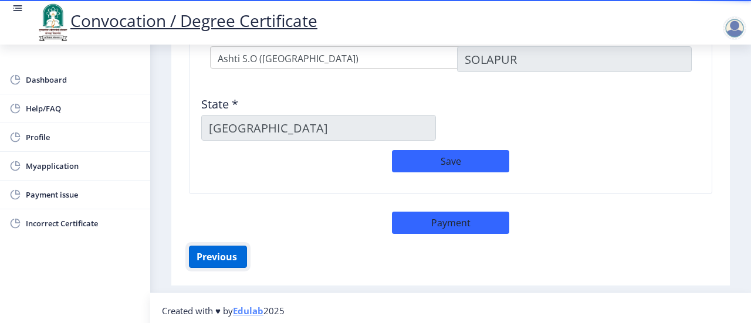
click at [230, 252] on button "Previous ‍" at bounding box center [218, 257] width 58 height 22
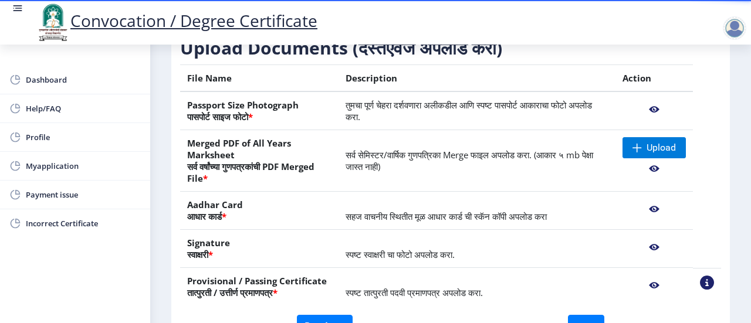
scroll to position [206, 0]
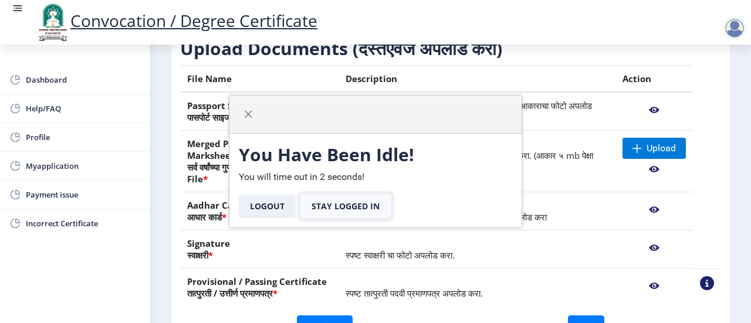
click at [342, 208] on button "Stay Logged In" at bounding box center [345, 206] width 90 height 23
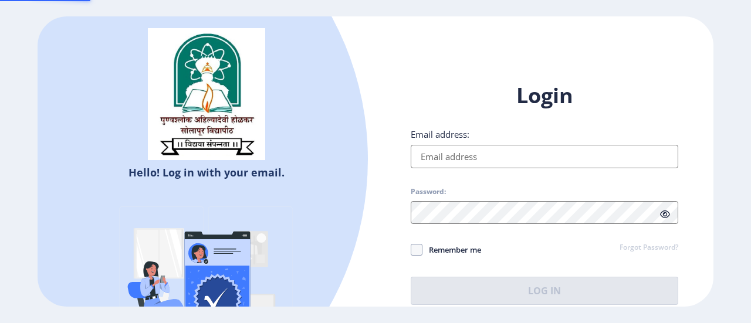
type input "[EMAIL_ADDRESS][DOMAIN_NAME]"
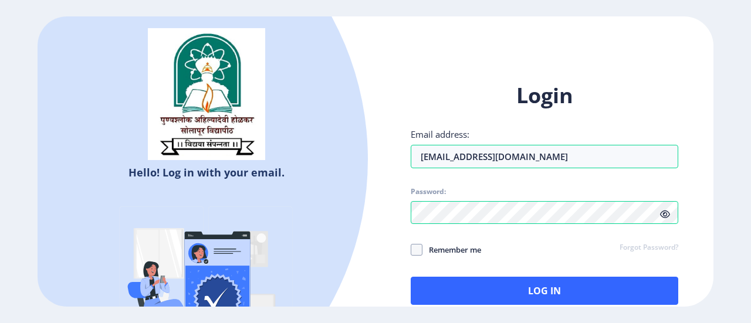
click at [667, 213] on icon at bounding box center [665, 214] width 10 height 9
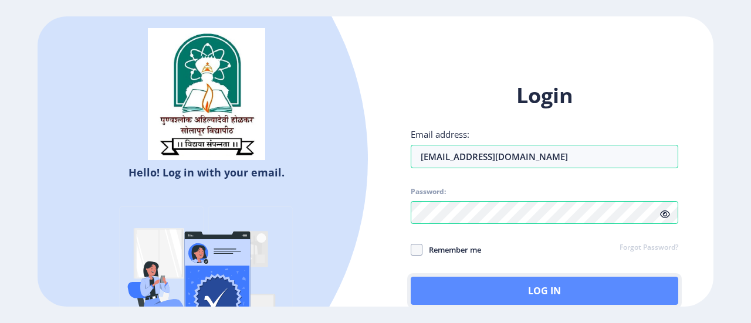
click at [577, 289] on button "Log In" at bounding box center [545, 291] width 268 height 28
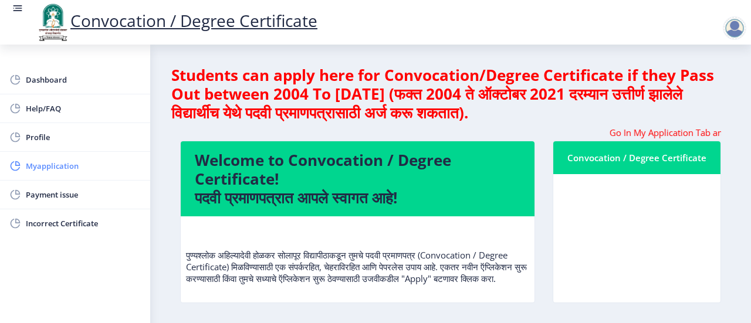
click at [57, 168] on span "Myapplication" at bounding box center [83, 166] width 115 height 14
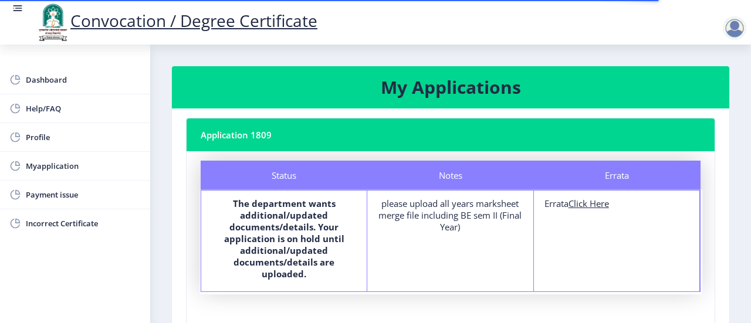
click at [577, 205] on u "Click Here" at bounding box center [589, 204] width 40 height 12
select select
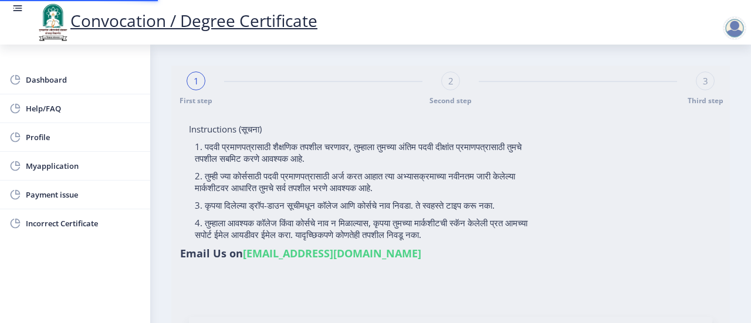
type input "[PERSON_NAME] [PERSON_NAME]"
type input "[PERSON_NAME]"
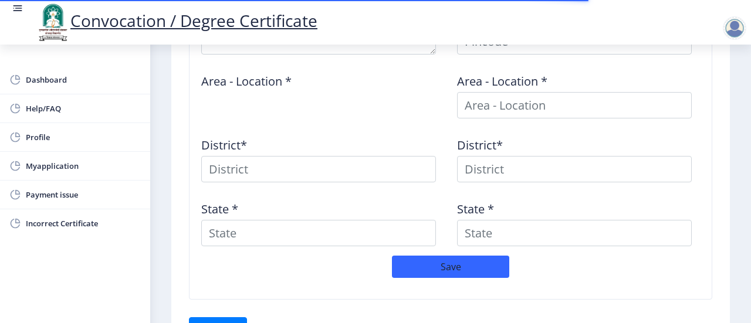
scroll to position [614, 0]
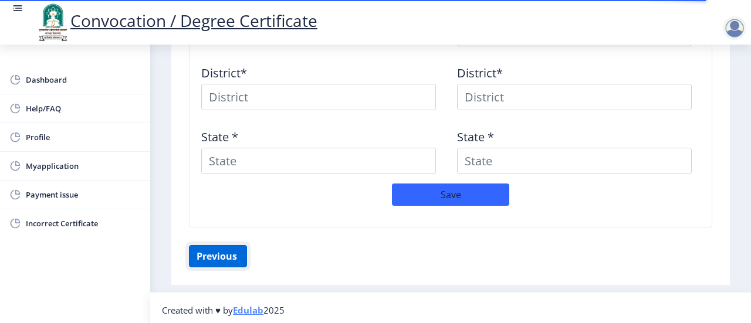
click at [220, 255] on button "Previous ‍" at bounding box center [218, 256] width 58 height 22
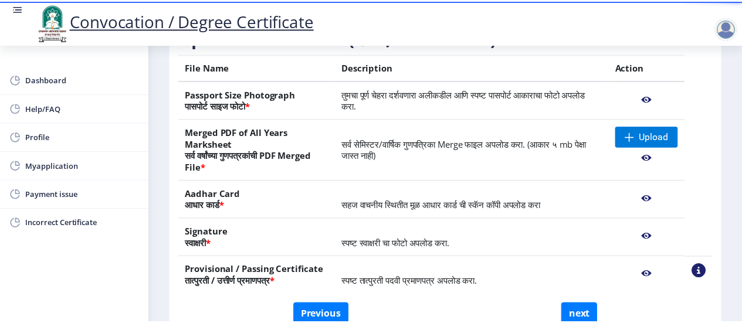
scroll to position [221, 0]
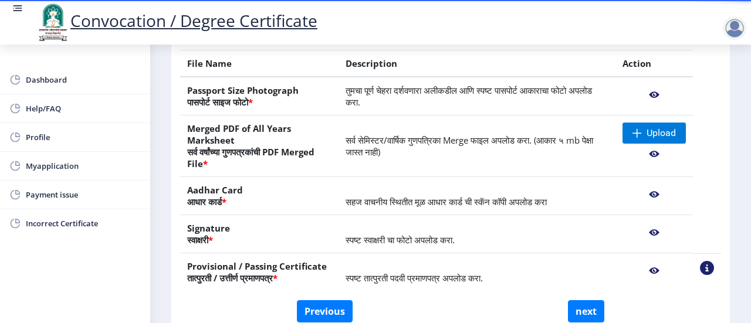
click at [653, 96] on nb-action at bounding box center [654, 95] width 63 height 21
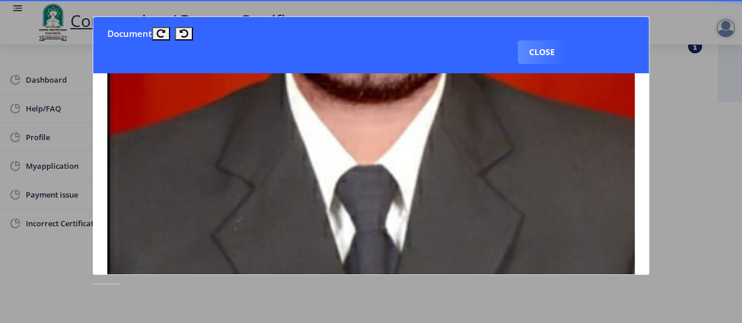
scroll to position [146, 0]
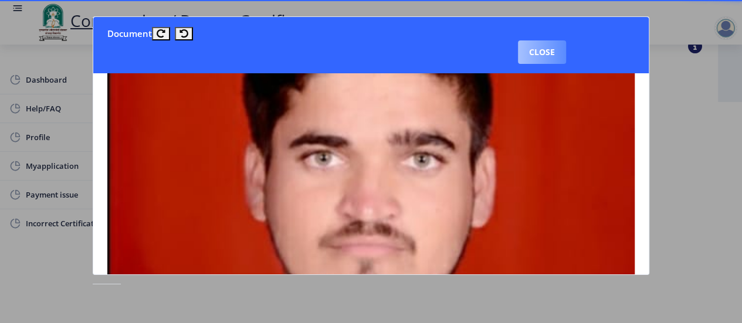
click at [550, 56] on button "Close" at bounding box center [542, 51] width 48 height 23
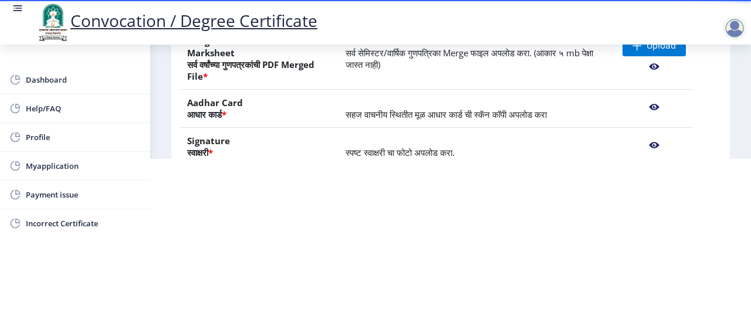
scroll to position [147, 0]
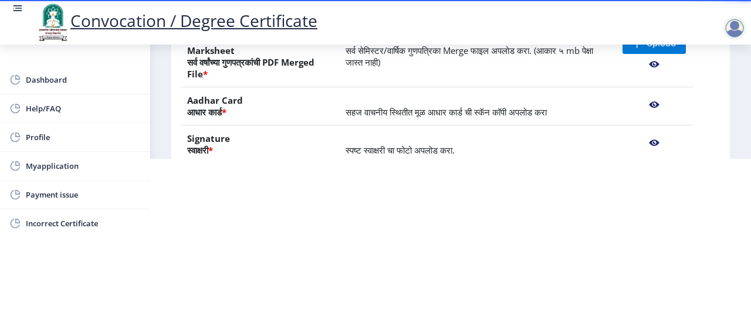
click at [651, 100] on nb-action at bounding box center [654, 104] width 63 height 21
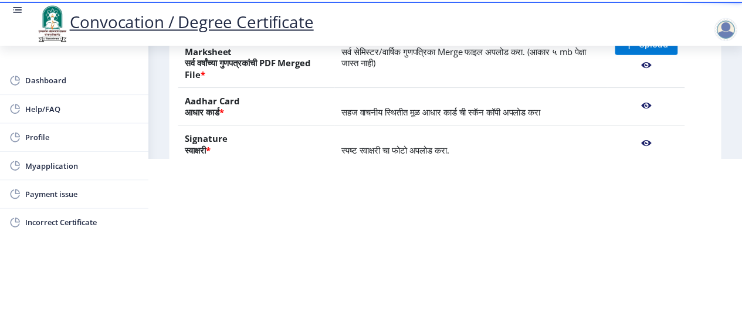
scroll to position [0, 0]
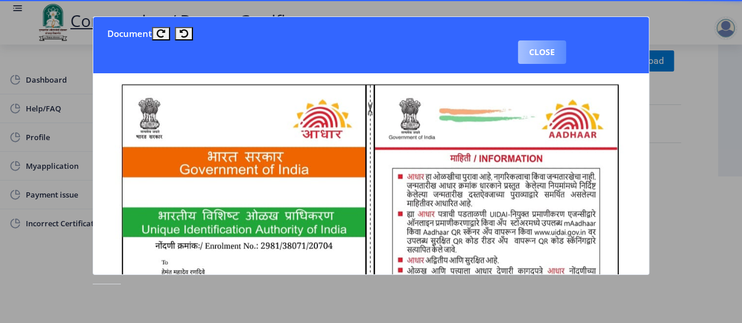
click at [556, 53] on button "Close" at bounding box center [542, 51] width 48 height 23
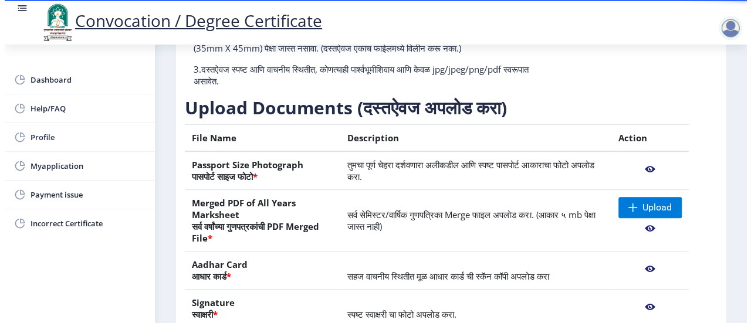
scroll to position [147, 0]
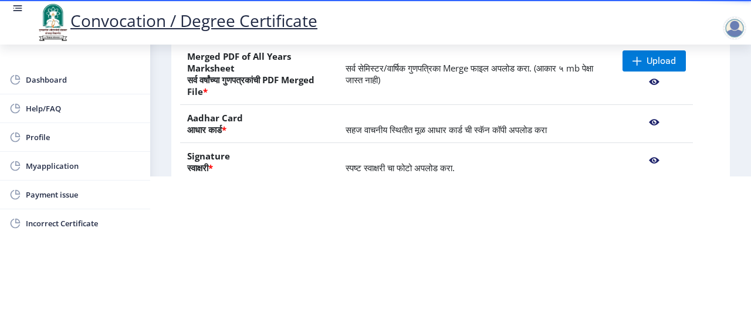
click at [653, 161] on nb-action at bounding box center [654, 160] width 63 height 21
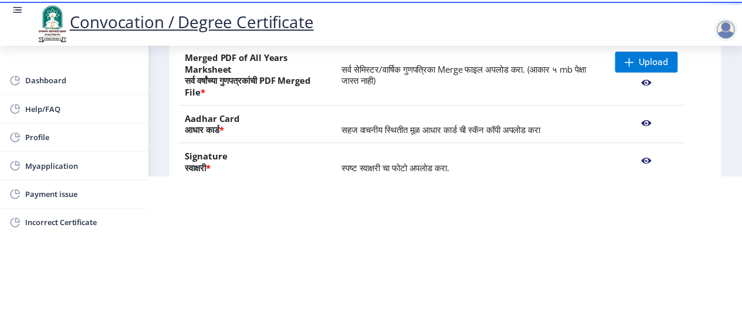
scroll to position [0, 0]
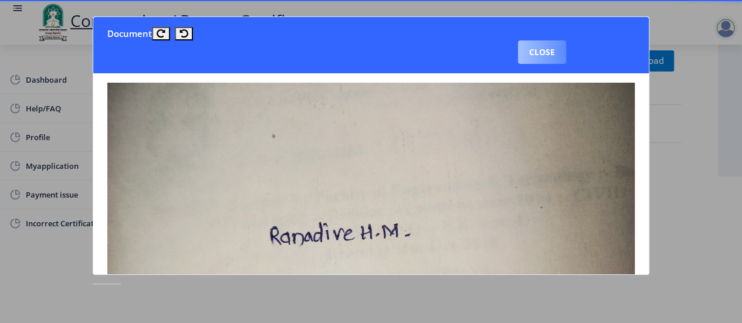
click at [549, 55] on button "Close" at bounding box center [542, 51] width 48 height 23
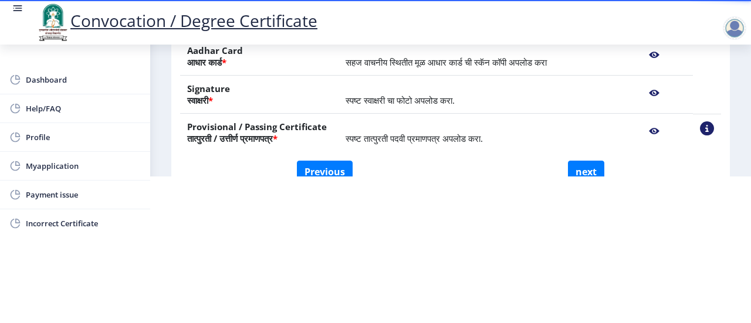
scroll to position [215, 0]
click at [655, 131] on nb-action at bounding box center [654, 130] width 63 height 21
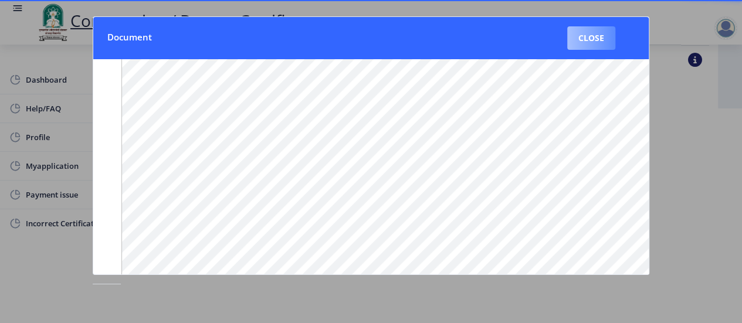
scroll to position [39, 0]
click at [586, 42] on button "Close" at bounding box center [592, 37] width 48 height 23
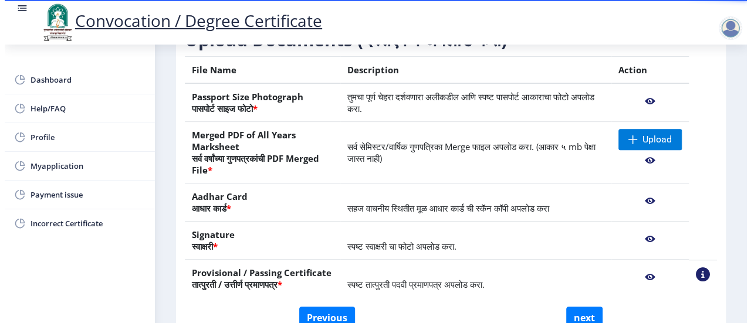
scroll to position [164, 0]
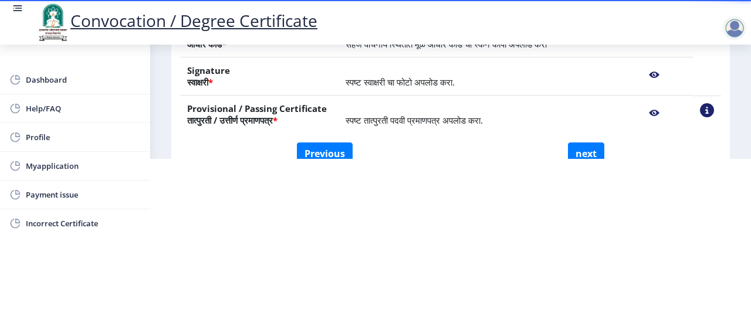
click at [705, 110] on nb-action at bounding box center [707, 110] width 14 height 14
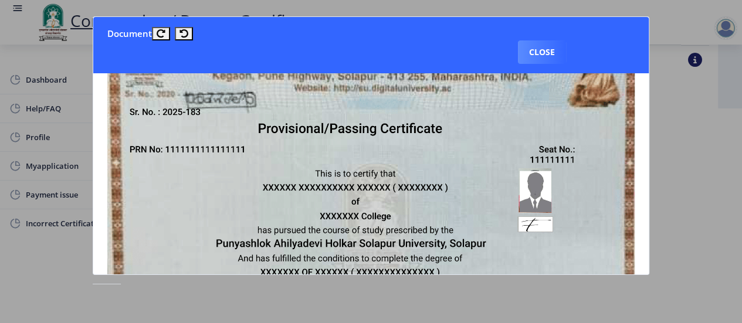
scroll to position [0, 0]
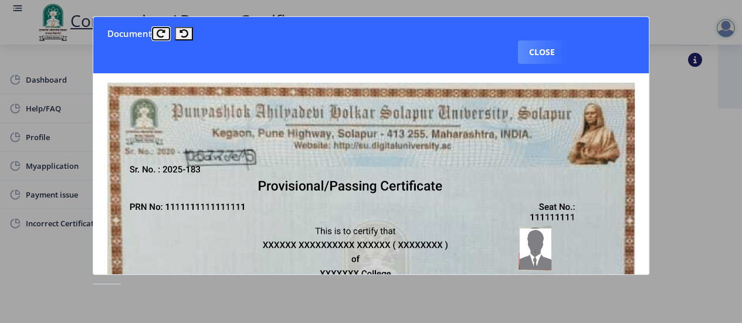
click at [163, 37] on icon at bounding box center [161, 33] width 9 height 9
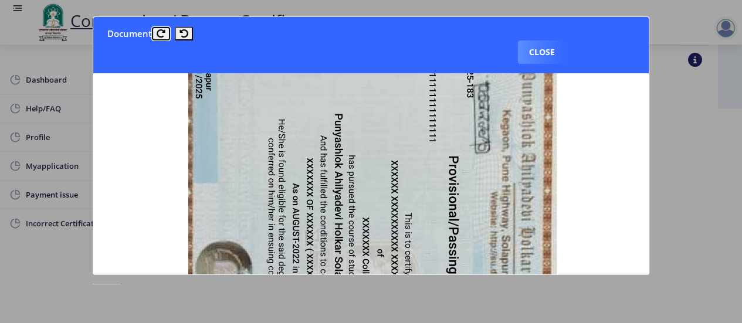
click at [163, 37] on icon at bounding box center [161, 33] width 9 height 9
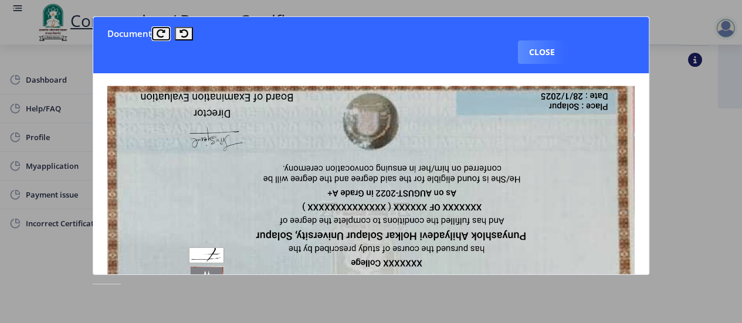
click at [163, 37] on icon at bounding box center [161, 33] width 9 height 9
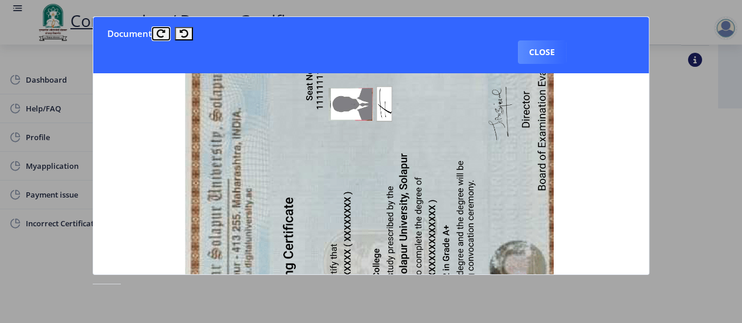
click at [163, 37] on icon at bounding box center [161, 33] width 9 height 9
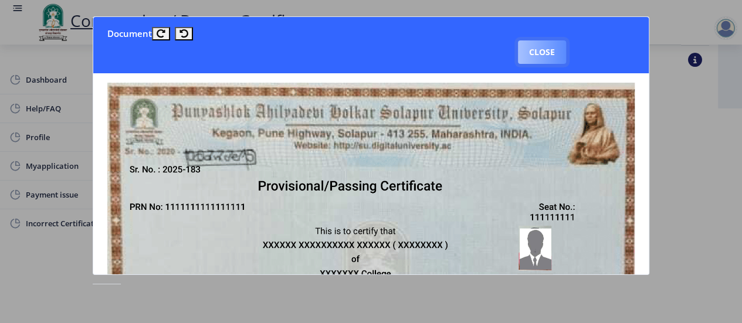
click at [532, 55] on button "Close" at bounding box center [542, 51] width 48 height 23
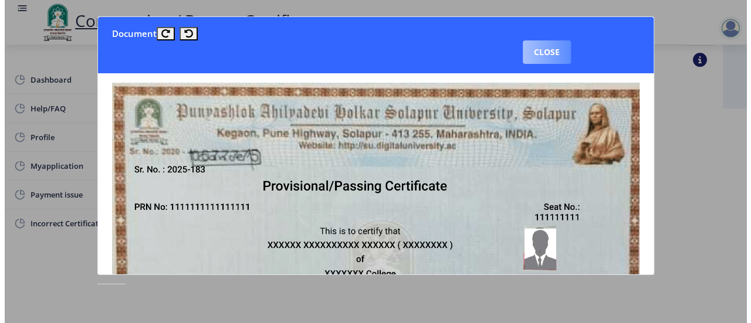
scroll to position [164, 0]
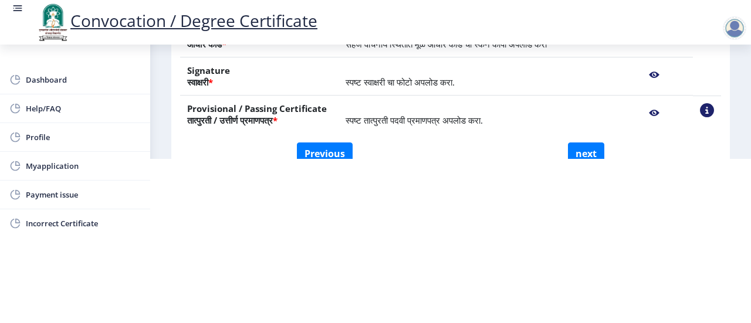
click at [369, 124] on span "स्पष्ट तात्पुरती पदवी प्रमाणपत्र अपलोड करा." at bounding box center [414, 120] width 137 height 12
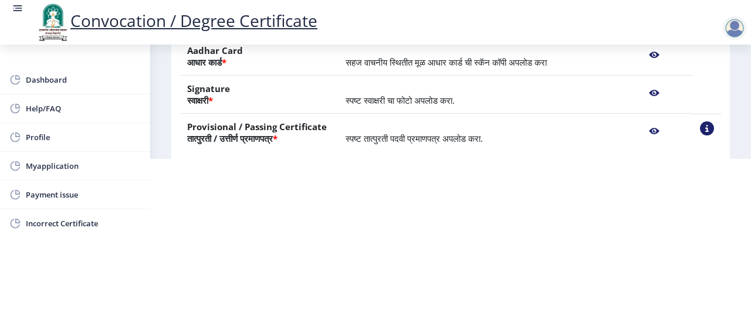
scroll to position [248, 0]
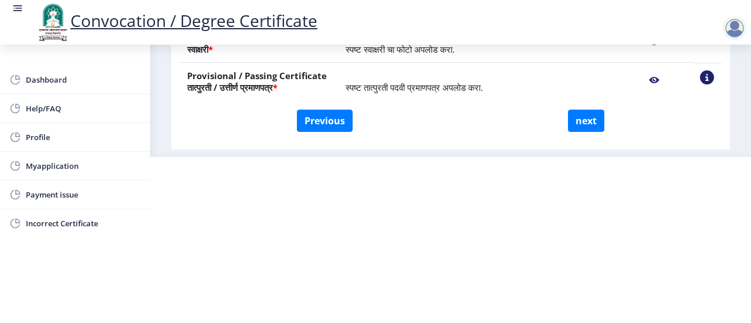
click at [653, 80] on nb-action at bounding box center [654, 80] width 63 height 21
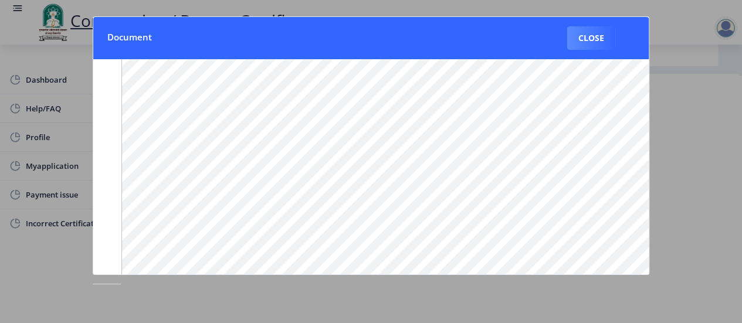
scroll to position [219, 0]
click at [581, 44] on button "Close" at bounding box center [592, 37] width 48 height 23
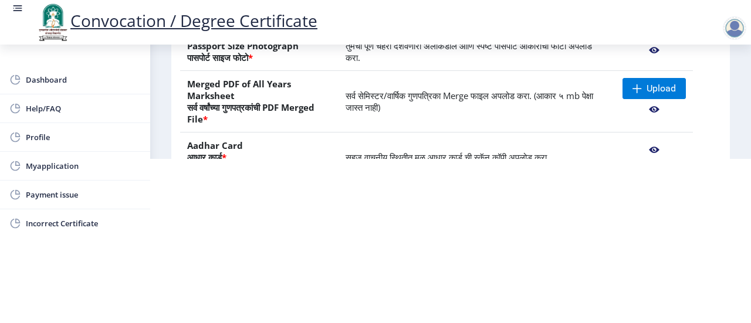
scroll to position [101, 0]
click at [648, 111] on nb-action at bounding box center [654, 110] width 63 height 21
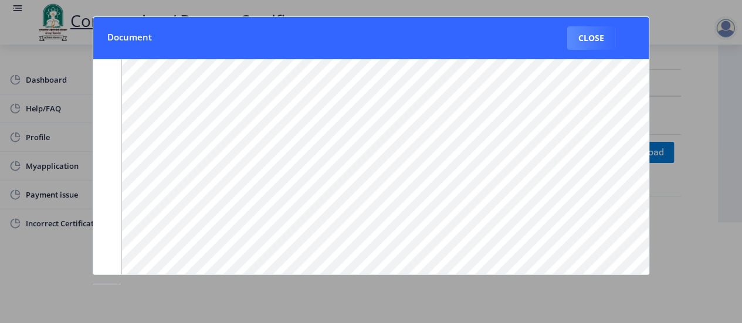
scroll to position [219, 0]
click at [584, 43] on button "Close" at bounding box center [592, 37] width 48 height 23
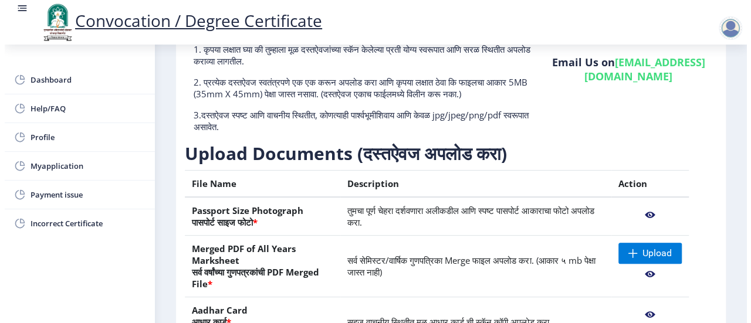
scroll to position [101, 0]
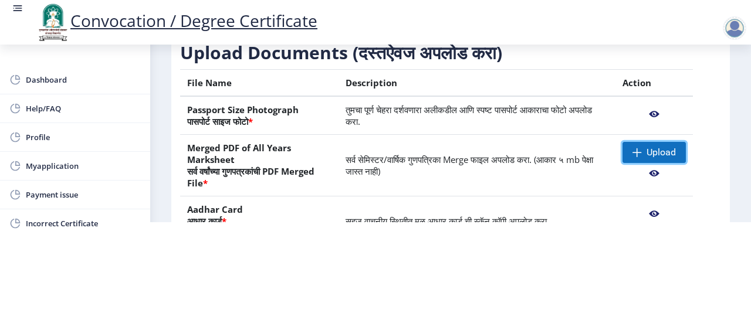
click at [649, 152] on span "Upload" at bounding box center [661, 153] width 29 height 12
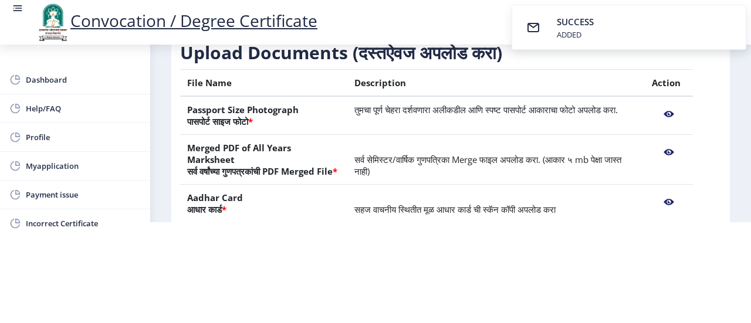
click at [666, 151] on nb-action at bounding box center [669, 152] width 34 height 21
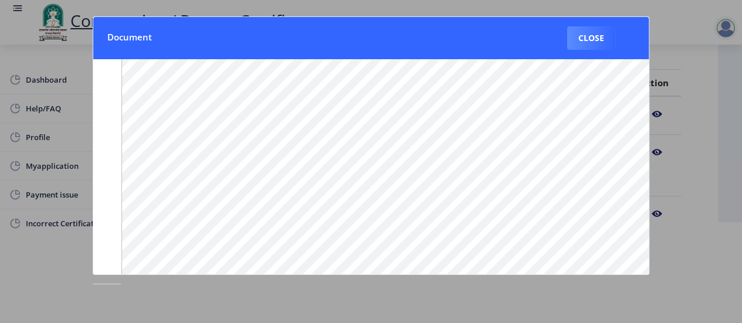
scroll to position [219, 0]
click at [589, 43] on button "Close" at bounding box center [592, 37] width 48 height 23
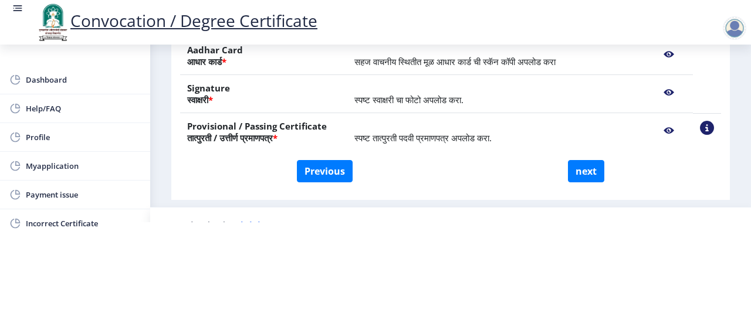
scroll to position [243, 0]
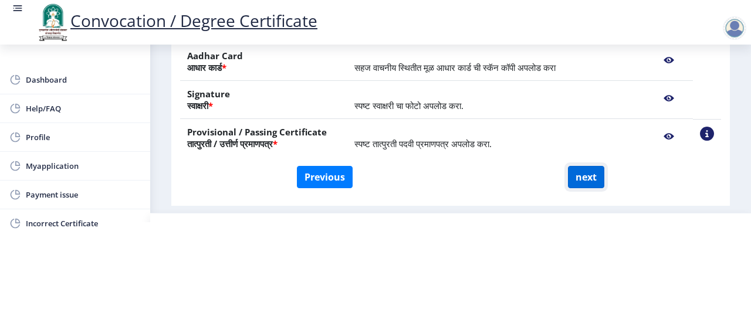
click at [579, 185] on button "next" at bounding box center [586, 177] width 36 height 22
select select
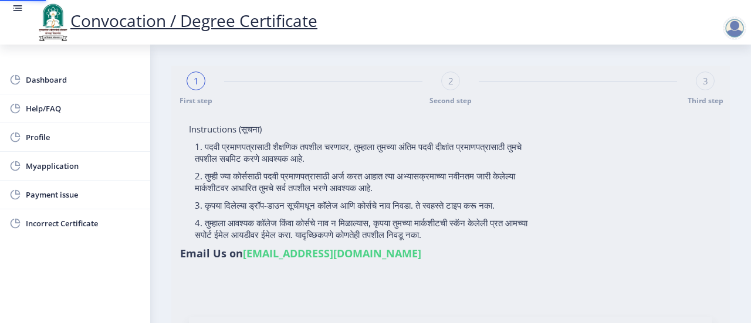
select select
type input "[PERSON_NAME] [PERSON_NAME]"
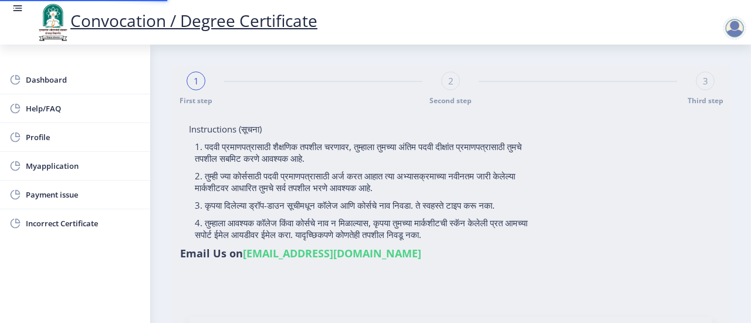
type input "[PERSON_NAME]"
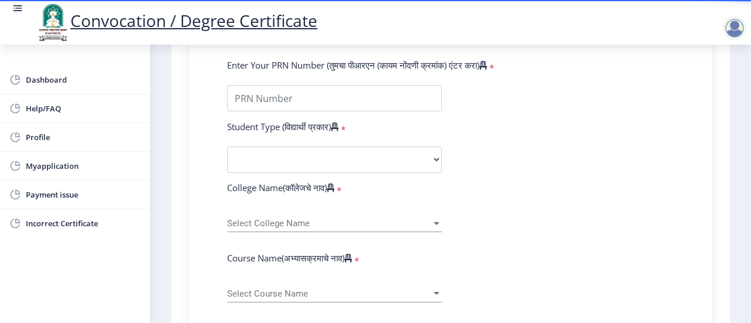
scroll to position [309, 0]
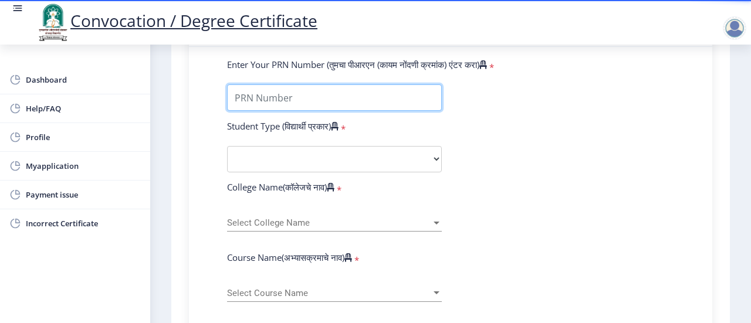
click at [312, 96] on input "Enter Your PRN Number (तुमचा पीआरएन (कायम नोंदणी क्रमांक) एंटर करा)" at bounding box center [334, 98] width 215 height 26
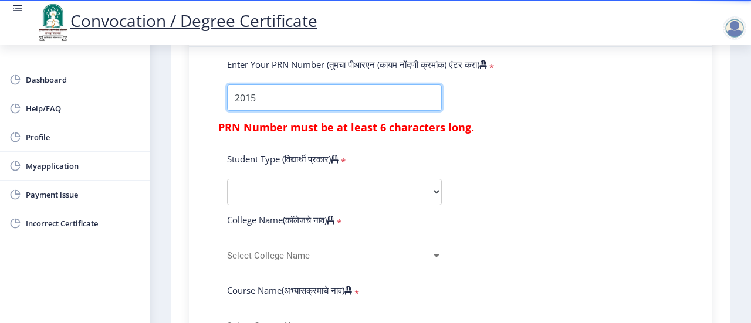
type input "2015032500228572"
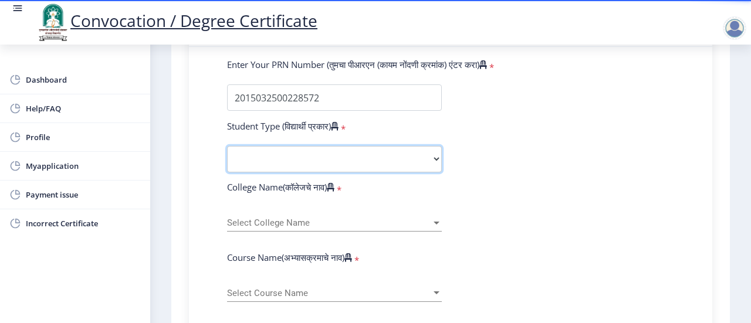
click at [264, 158] on select "Select Student Type Regular External" at bounding box center [334, 159] width 215 height 26
select select "Regular"
click at [227, 146] on select "Select Student Type Regular External" at bounding box center [334, 159] width 215 height 26
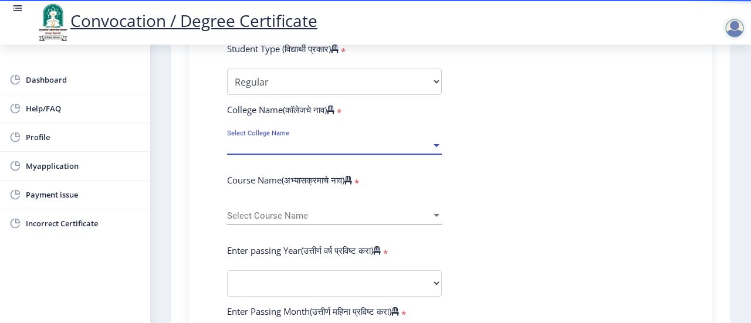
click at [303, 145] on span "Select College Name" at bounding box center [329, 146] width 204 height 10
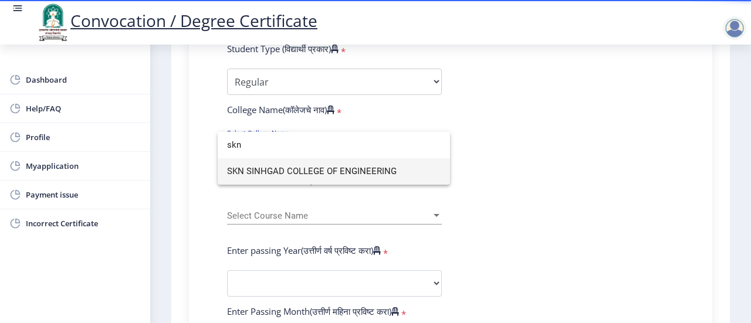
type input "skn"
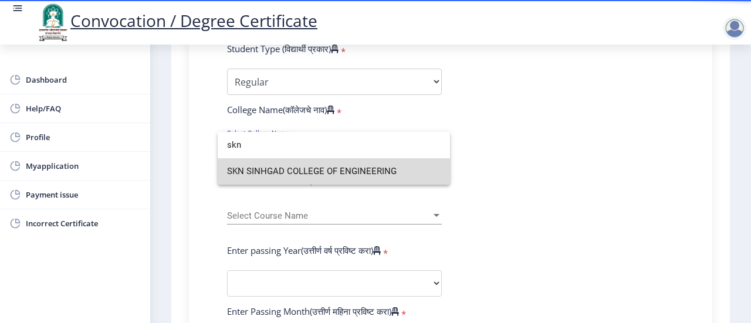
click at [297, 168] on span "SKN SINHGAD COLLEGE OF ENGINEERING" at bounding box center [334, 171] width 214 height 26
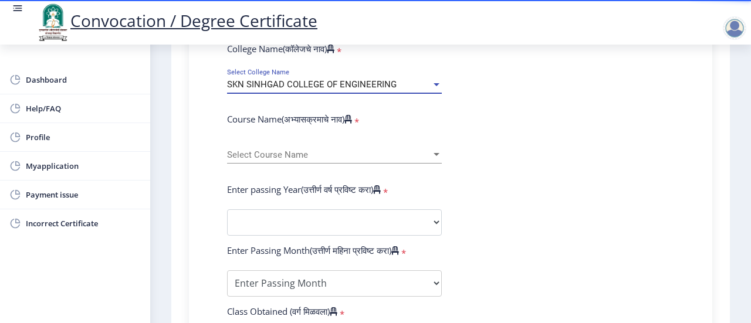
scroll to position [450, 0]
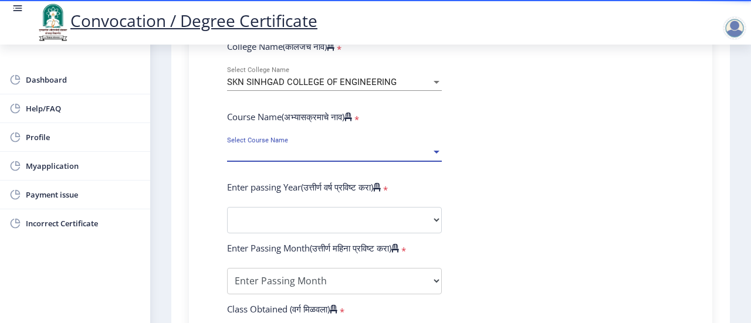
click at [317, 151] on span "Select Course Name" at bounding box center [329, 153] width 204 height 10
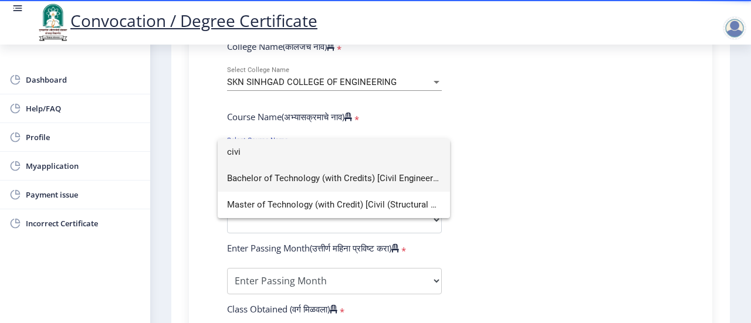
type input "civi"
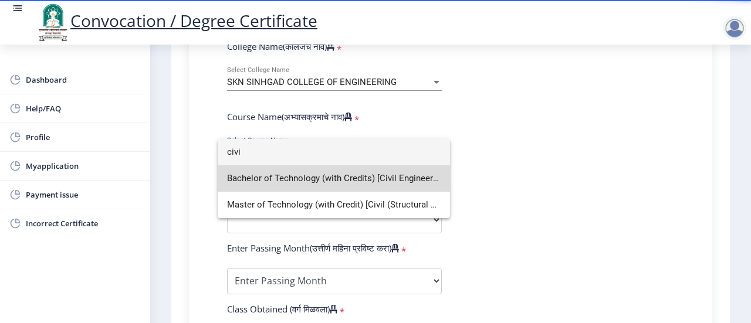
click at [300, 185] on span "Bachelor of Technology (with Credits) [Civil Engineering]" at bounding box center [334, 179] width 214 height 26
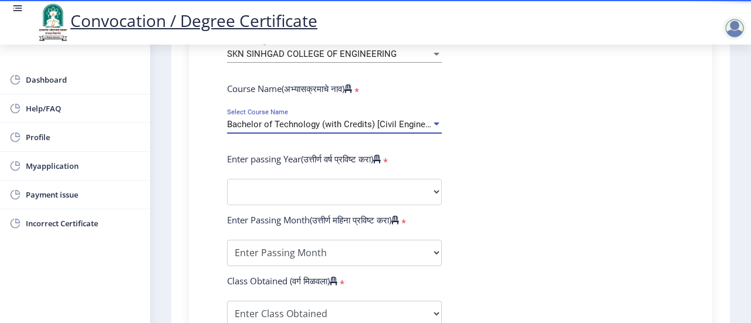
scroll to position [477, 0]
click at [403, 127] on span "Bachelor of Technology (with Credits) [Civil Engineering]" at bounding box center [337, 125] width 220 height 11
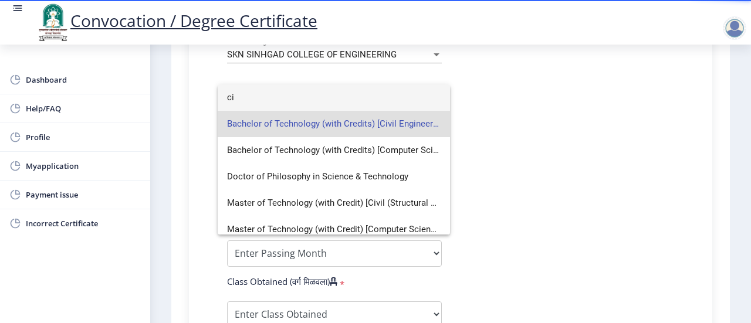
type input "c"
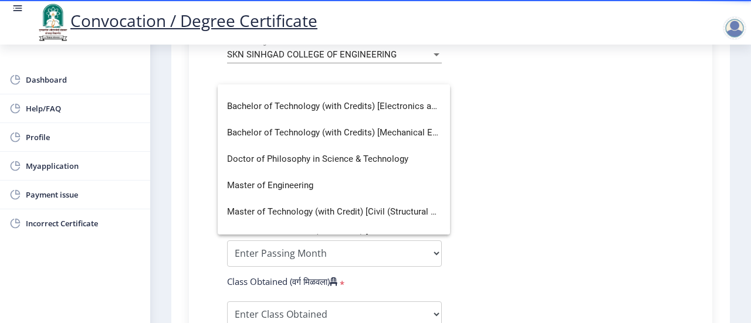
scroll to position [0, 0]
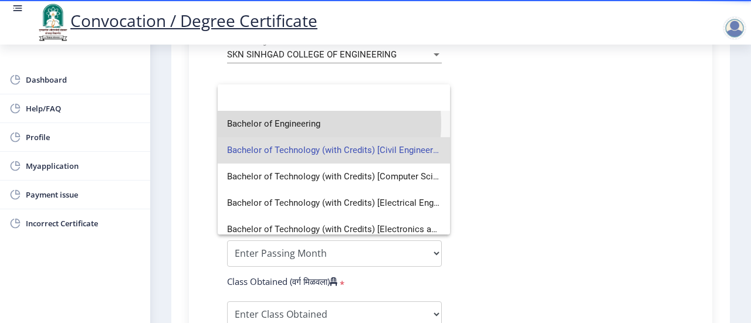
click at [283, 124] on span "Bachelor of Engineering" at bounding box center [334, 124] width 214 height 26
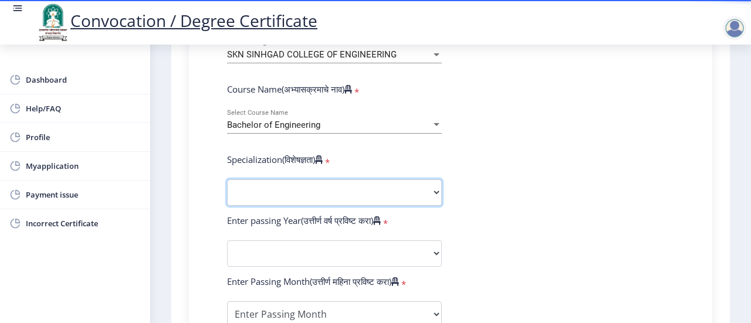
click at [287, 191] on select "Specialization Bio-Medical Engineering Civil Engineering Computer Science & Eng…" at bounding box center [334, 193] width 215 height 26
select select "Civil Engineering"
click at [227, 180] on select "Specialization Bio-Medical Engineering Civil Engineering Computer Science & Eng…" at bounding box center [334, 193] width 215 height 26
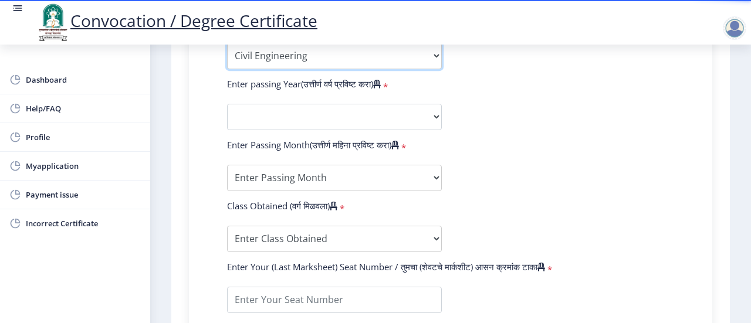
scroll to position [614, 0]
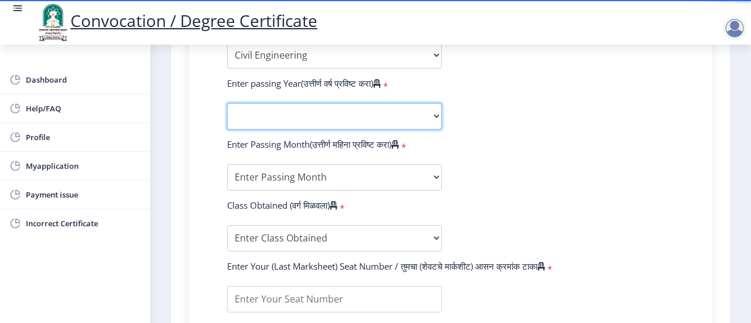
click at [305, 119] on select "2025 2024 2023 2022 2021 2020 2019 2018 2017 2016 2015 2014 2013 2012 2011 2010…" at bounding box center [334, 116] width 215 height 26
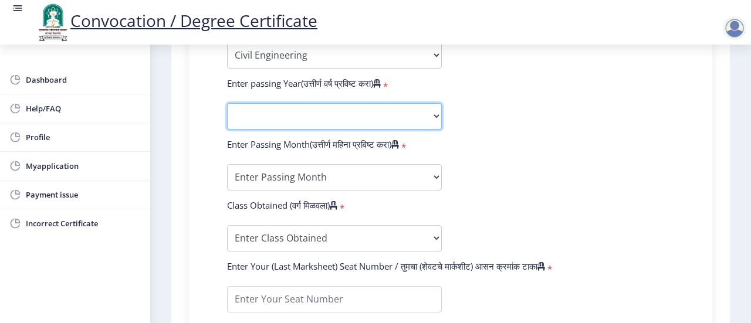
select select "2019"
click at [227, 103] on select "2025 2024 2023 2022 2021 2020 2019 2018 2017 2016 2015 2014 2013 2012 2011 2010…" at bounding box center [334, 116] width 215 height 26
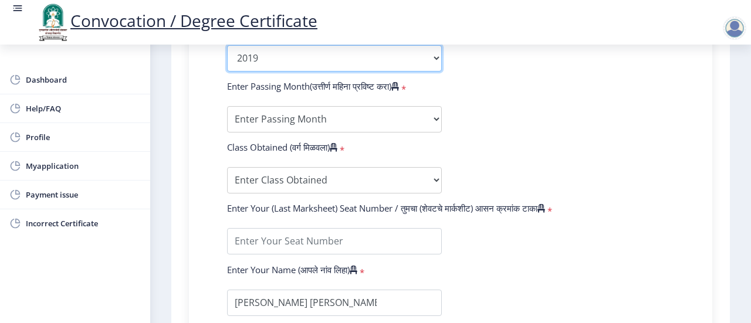
scroll to position [653, 0]
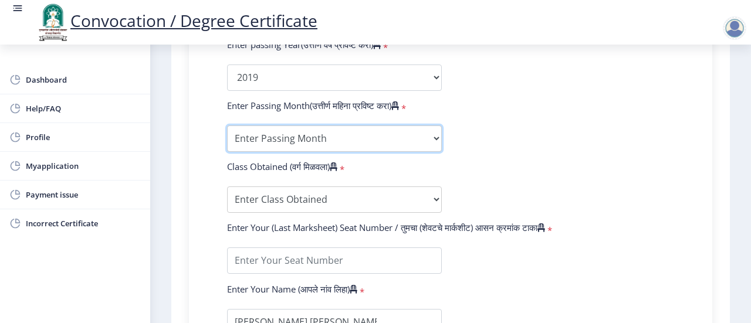
click at [288, 137] on select "Enter Passing Month March April May October November December" at bounding box center [334, 139] width 215 height 26
select select "May"
click at [227, 126] on select "Enter Passing Month March April May October November December" at bounding box center [334, 139] width 215 height 26
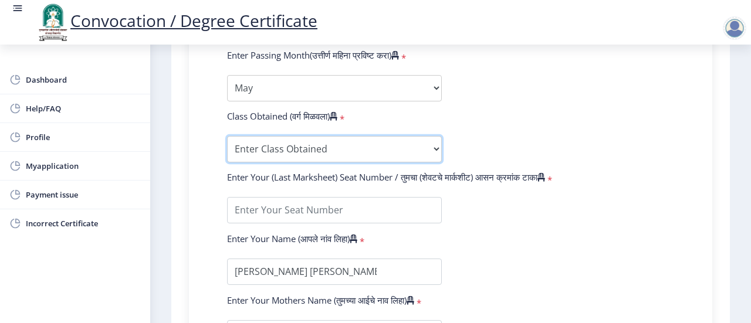
click at [294, 145] on select "Enter Class Obtained FIRST CLASS WITH DISTINCTION FIRST CLASS HIGHER SECOND CLA…" at bounding box center [334, 149] width 215 height 26
select select "Grade A"
click at [227, 136] on select "Enter Class Obtained FIRST CLASS WITH DISTINCTION FIRST CLASS HIGHER SECOND CLA…" at bounding box center [334, 149] width 215 height 26
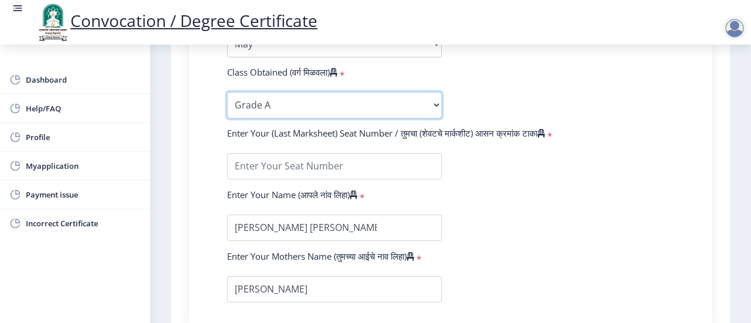
scroll to position [748, 0]
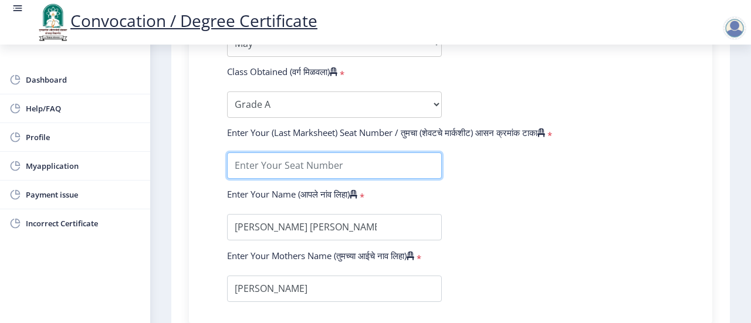
click at [287, 167] on input "textarea" at bounding box center [334, 166] width 215 height 26
type input "803872"
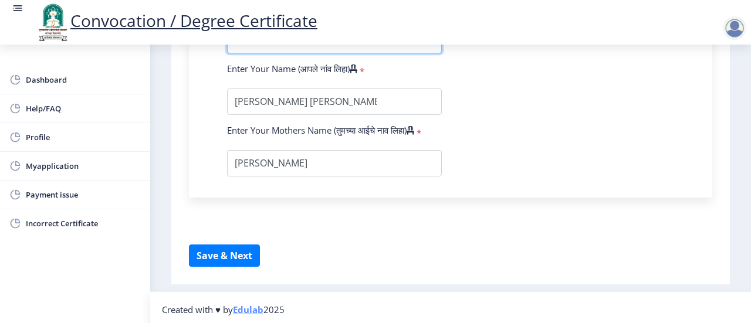
scroll to position [876, 0]
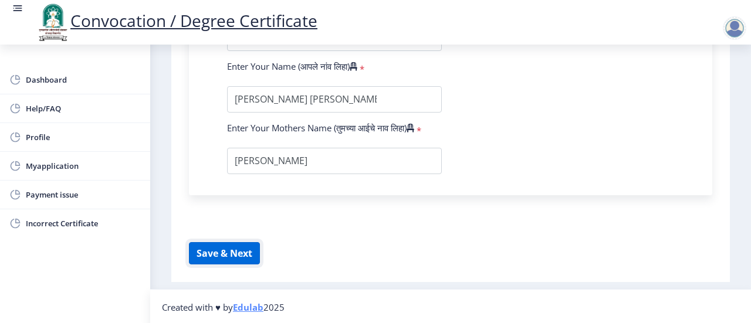
click at [212, 255] on button "Save & Next" at bounding box center [224, 253] width 71 height 22
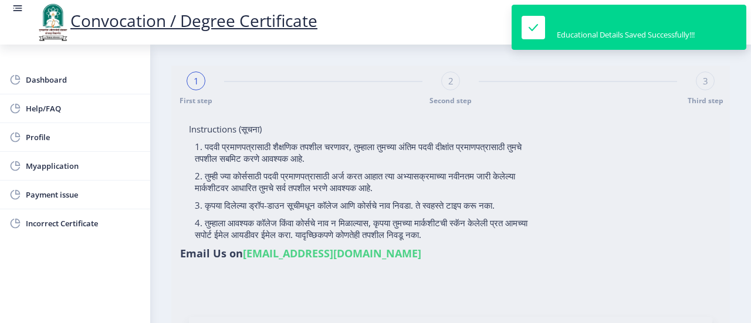
select select
type input "2015032500228572"
select select "Regular"
select select "2019"
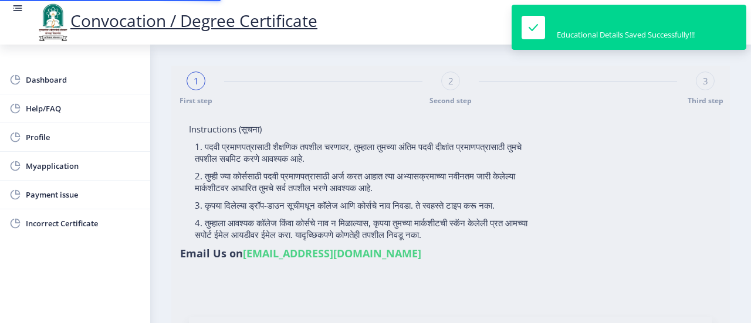
select select "May"
select select "Grade A"
type input "803872"
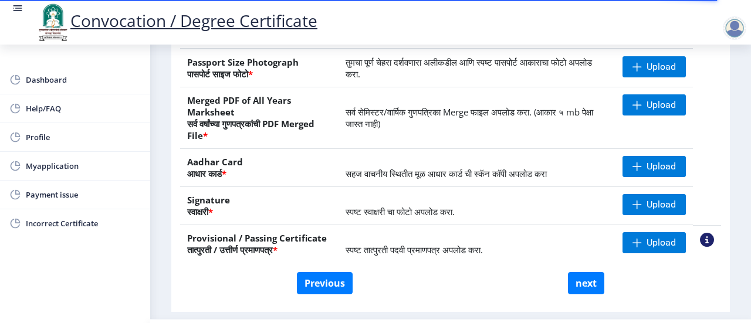
scroll to position [279, 0]
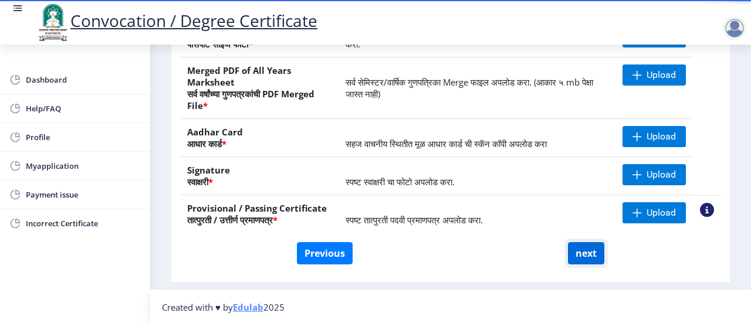
click at [580, 251] on button "next" at bounding box center [586, 253] width 36 height 22
select select
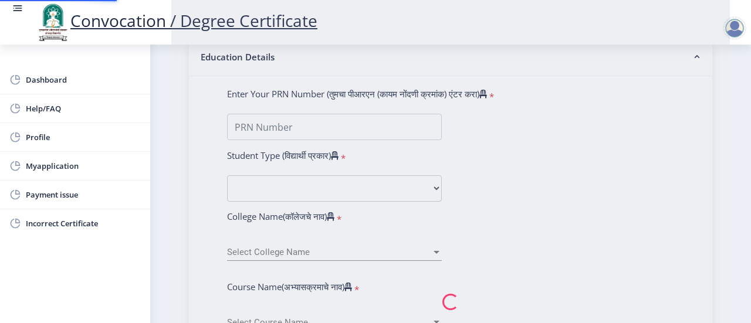
scroll to position [0, 0]
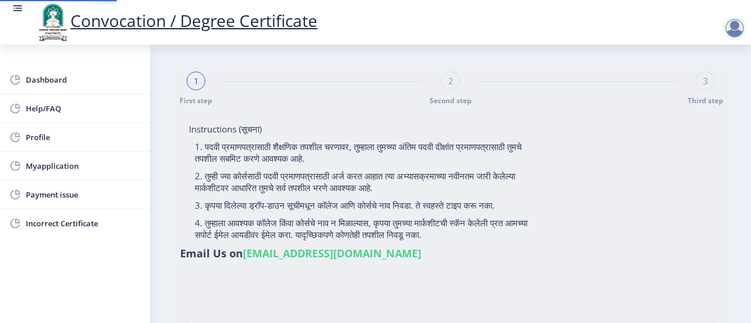
type input "[PERSON_NAME] [PERSON_NAME]"
type input "[PERSON_NAME]"
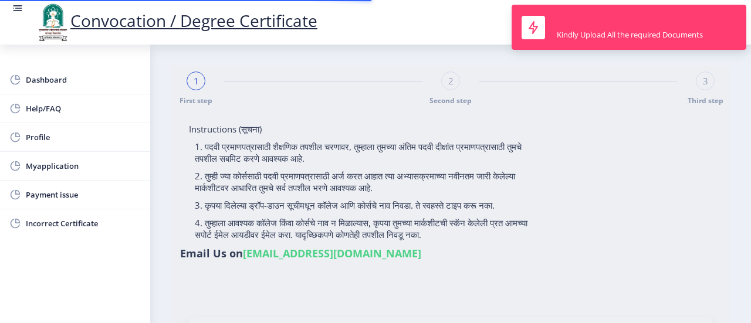
type input "2015032500228572"
select select "Regular"
select select "2019"
select select "May"
select select "Grade A"
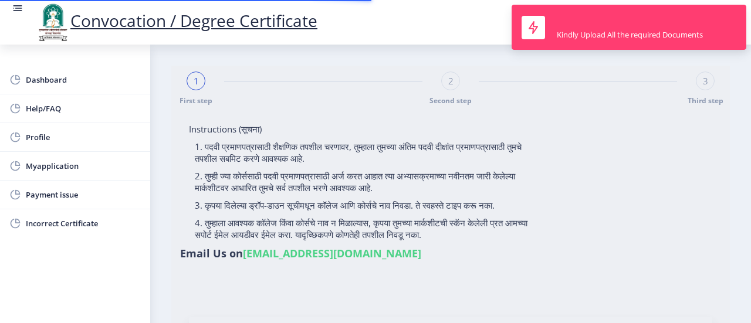
type input "803872"
select select "Civil Engineering"
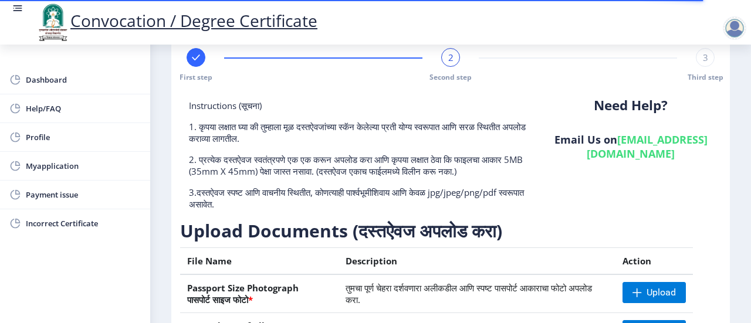
scroll to position [23, 0]
click at [39, 167] on span "Myapplication" at bounding box center [83, 166] width 115 height 14
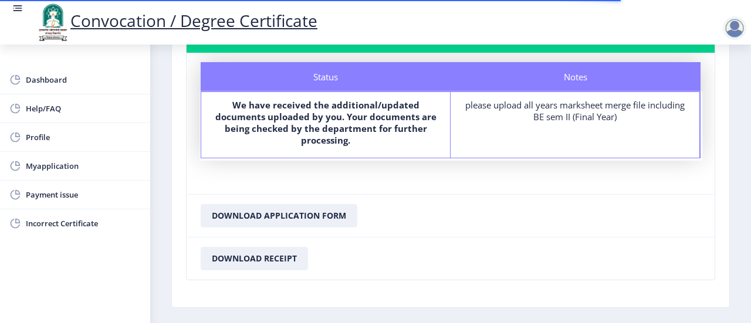
scroll to position [100, 0]
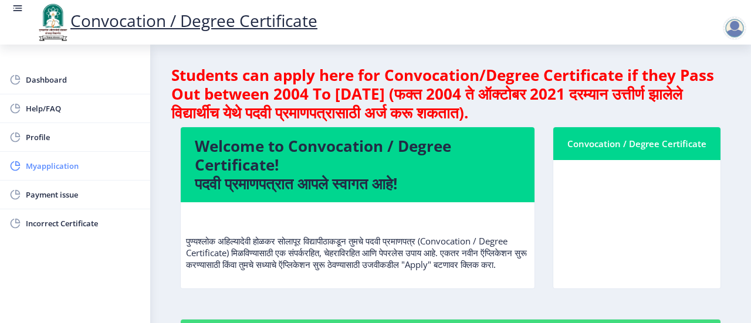
click at [55, 161] on span "Myapplication" at bounding box center [83, 166] width 115 height 14
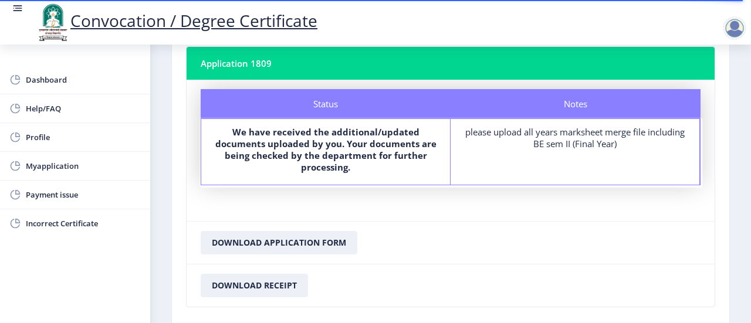
scroll to position [141, 0]
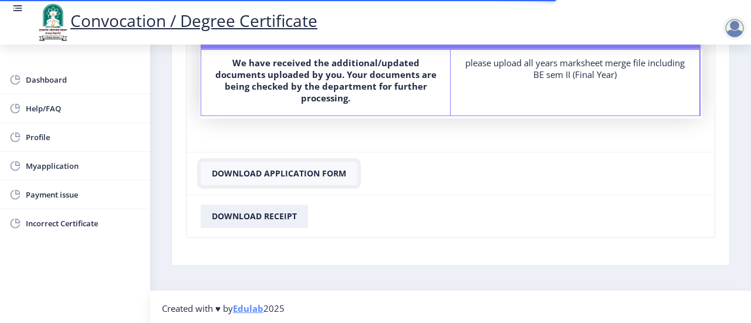
click at [298, 172] on button "Download Application Form" at bounding box center [279, 173] width 157 height 23
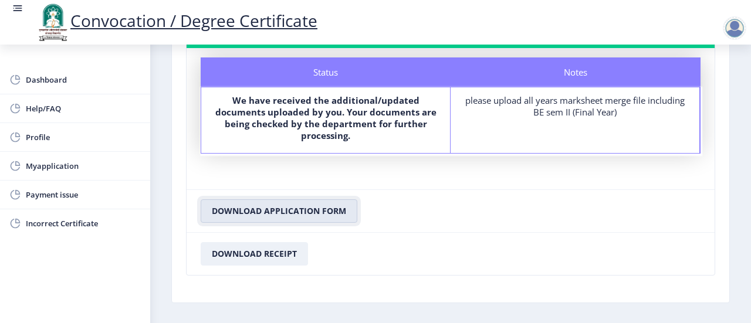
scroll to position [103, 0]
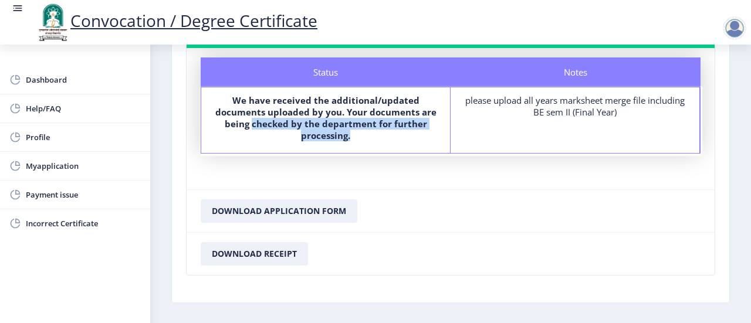
drag, startPoint x: 254, startPoint y: 124, endPoint x: 408, endPoint y: 133, distance: 154.6
click at [408, 133] on label "We have received the additional/updated documents uploaded by you. Your documen…" at bounding box center [326, 117] width 228 height 47
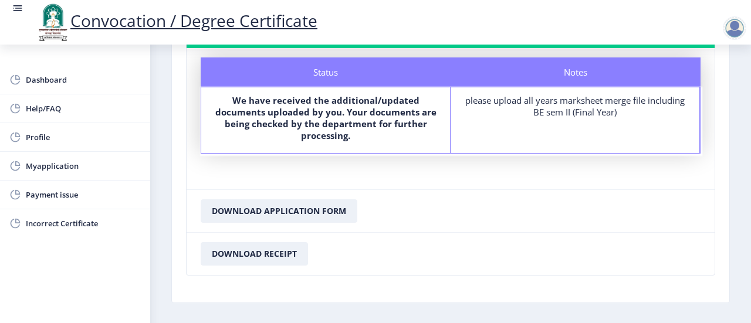
click at [386, 210] on nb-card-footer "Download Application Form" at bounding box center [451, 211] width 528 height 43
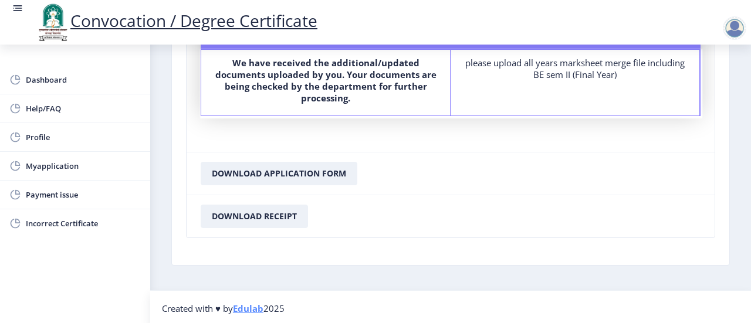
scroll to position [0, 0]
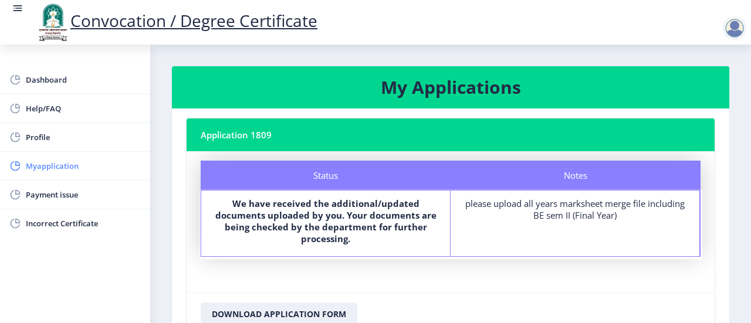
click at [66, 165] on span "Myapplication" at bounding box center [83, 166] width 115 height 14
click at [36, 142] on span "Profile" at bounding box center [83, 137] width 115 height 14
select select
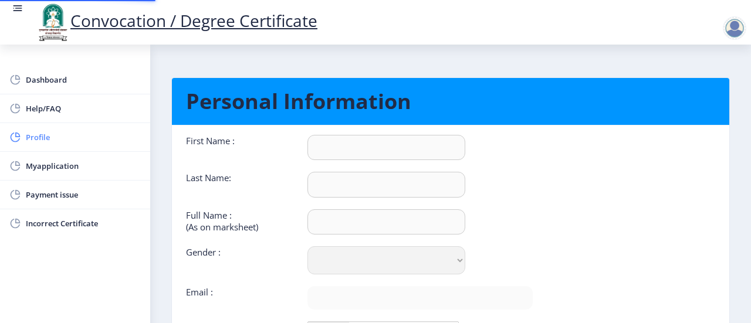
type input "HEMANT"
type input "RANADIVE"
type input "[PERSON_NAME] [PERSON_NAME]"
select select "Male"
type input "[EMAIL_ADDRESS][DOMAIN_NAME]"
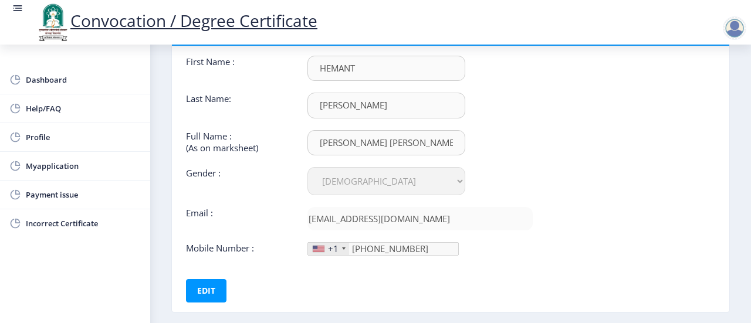
scroll to position [88, 0]
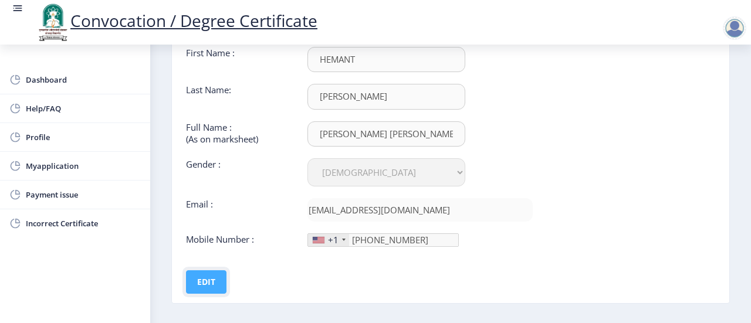
click at [206, 286] on button "Edit" at bounding box center [206, 282] width 40 height 23
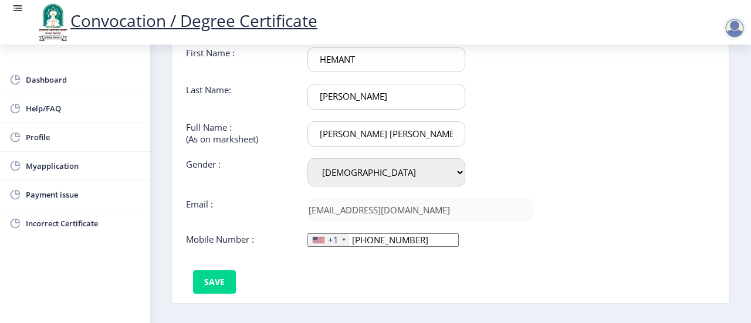
click at [336, 241] on div "+1" at bounding box center [333, 240] width 11 height 12
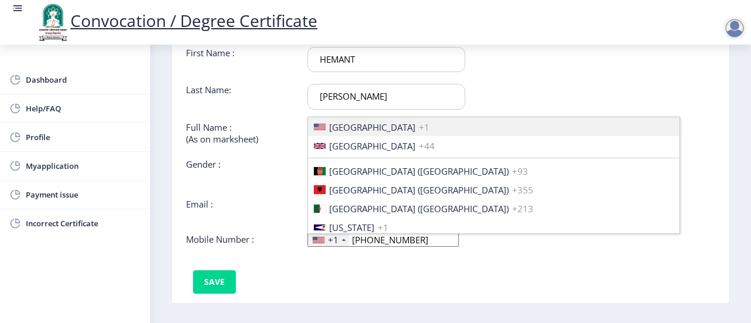
scroll to position [1758, 0]
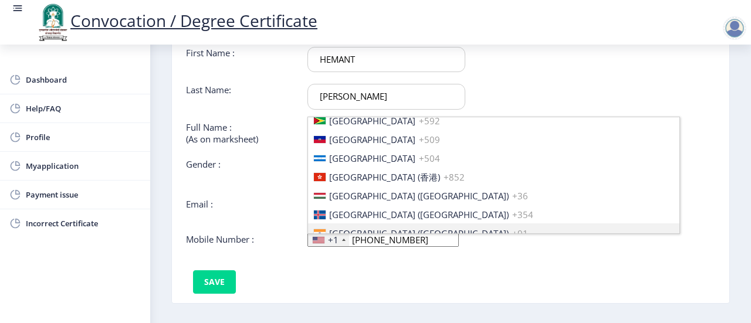
click at [352, 228] on span "India (भारत)" at bounding box center [419, 234] width 180 height 12
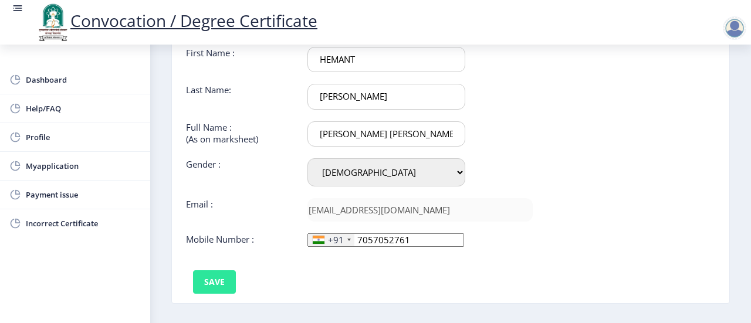
type input "7057052761"
click at [217, 279] on button "Save" at bounding box center [214, 282] width 43 height 23
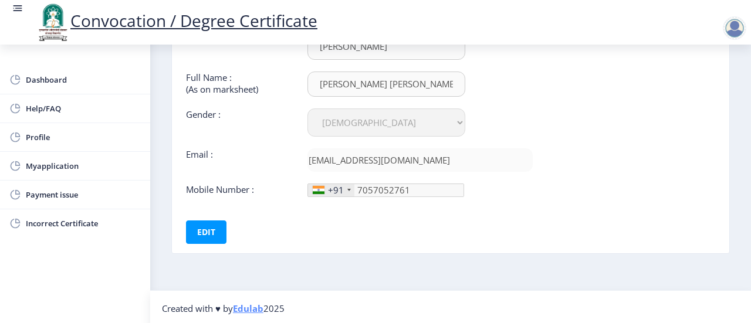
scroll to position [0, 0]
